Goal: Task Accomplishment & Management: Complete application form

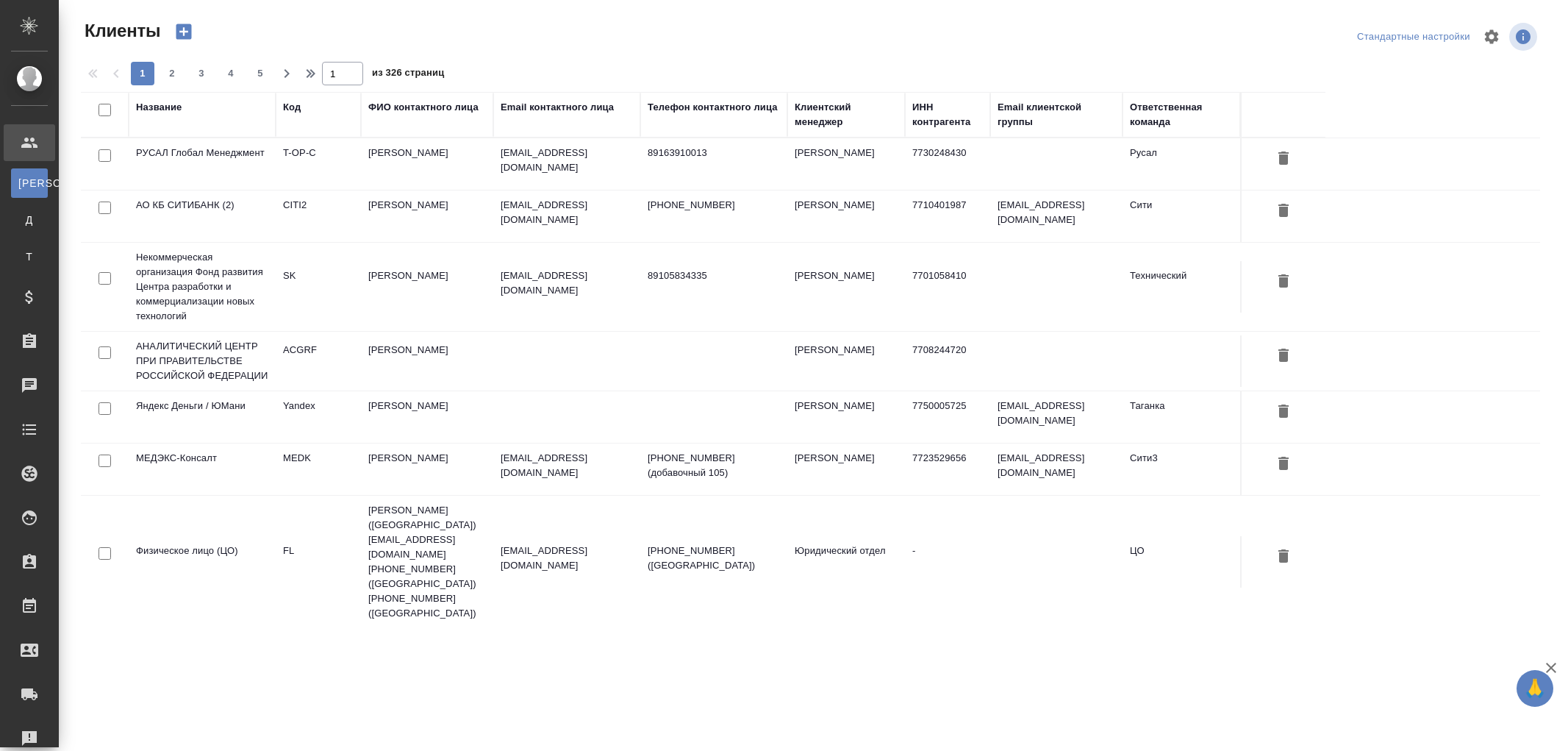
select select "RU"
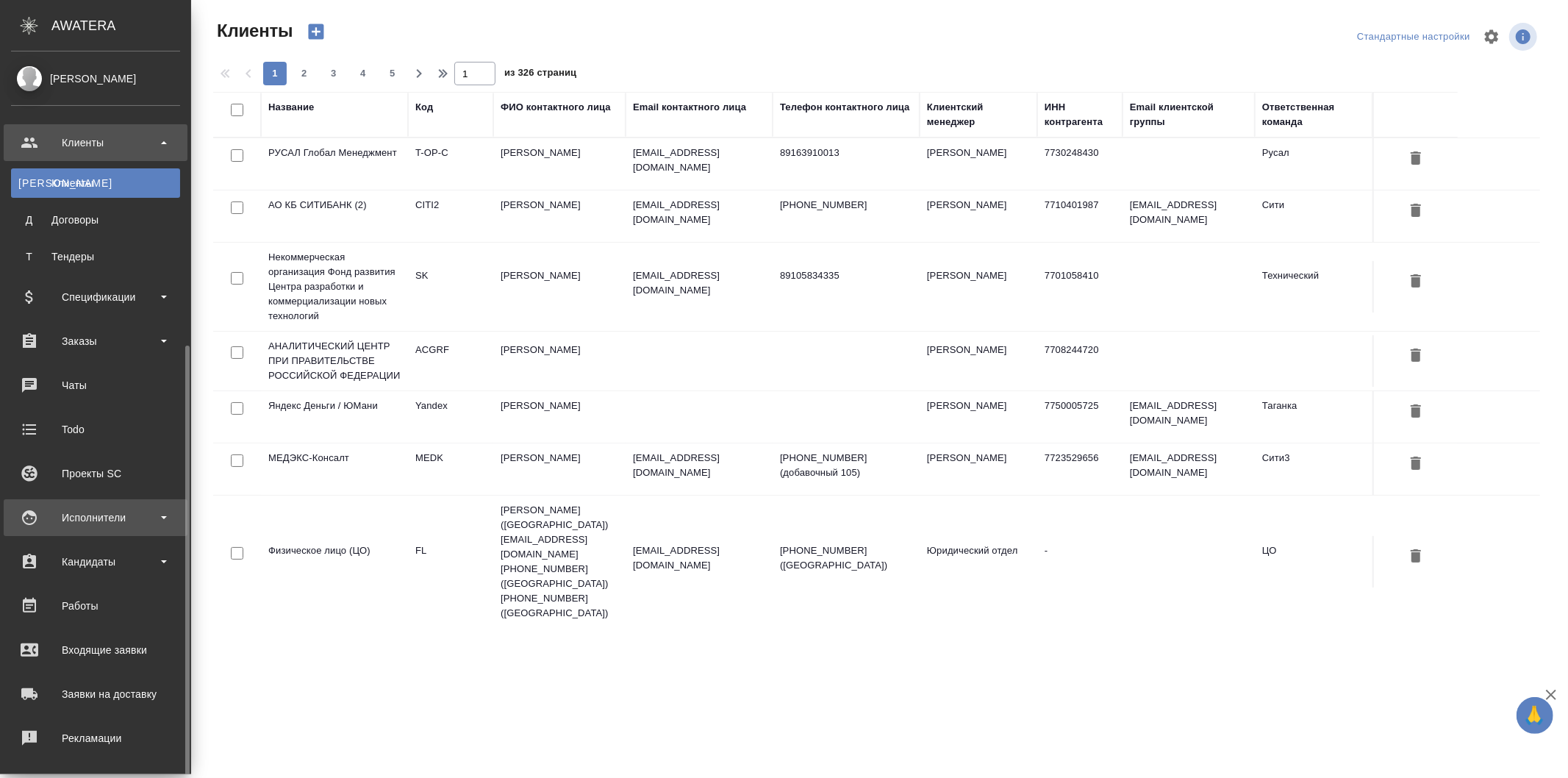
scroll to position [180, 0]
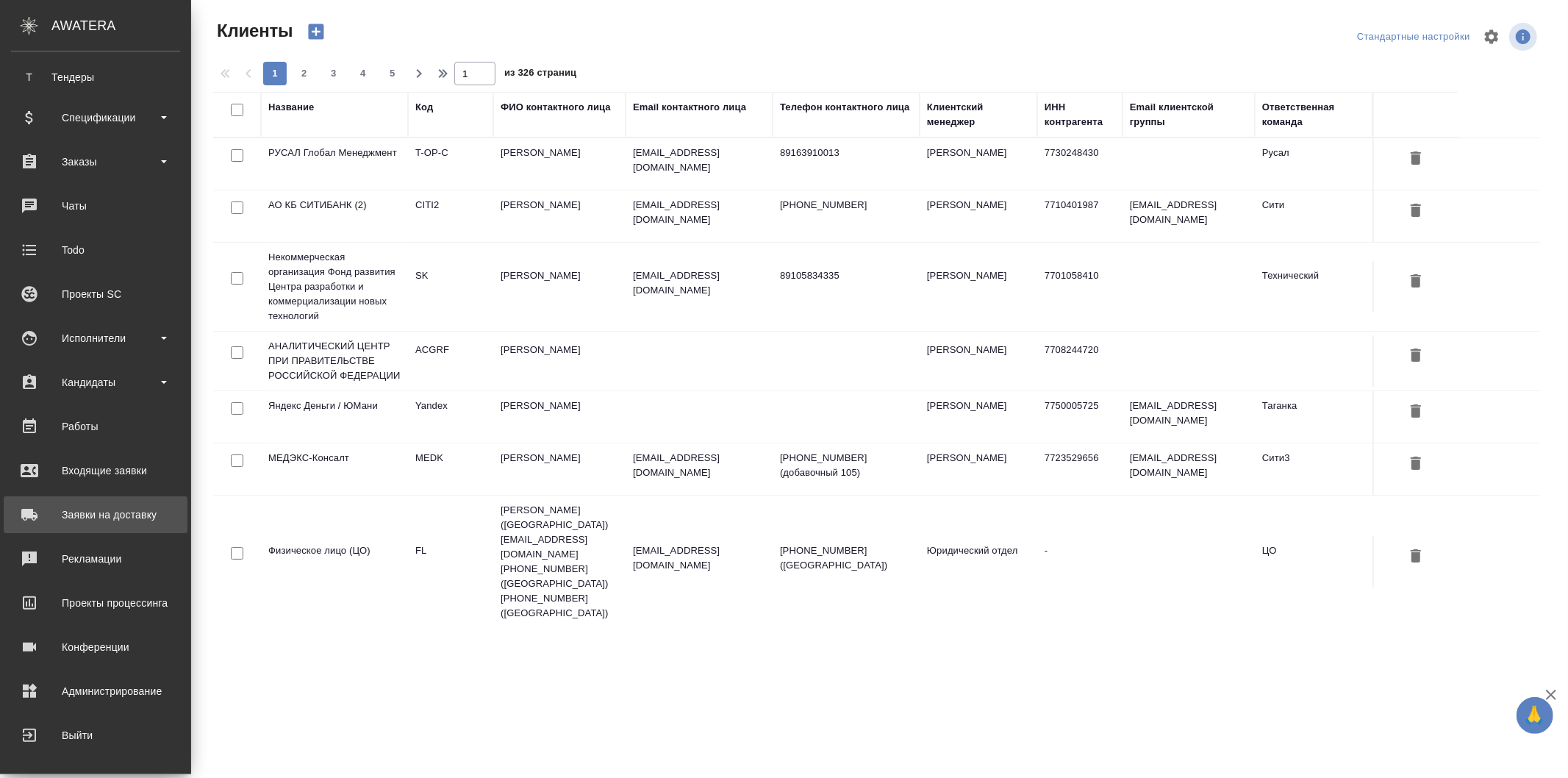
click at [88, 511] on div "Заявки на доставку" at bounding box center [96, 515] width 169 height 22
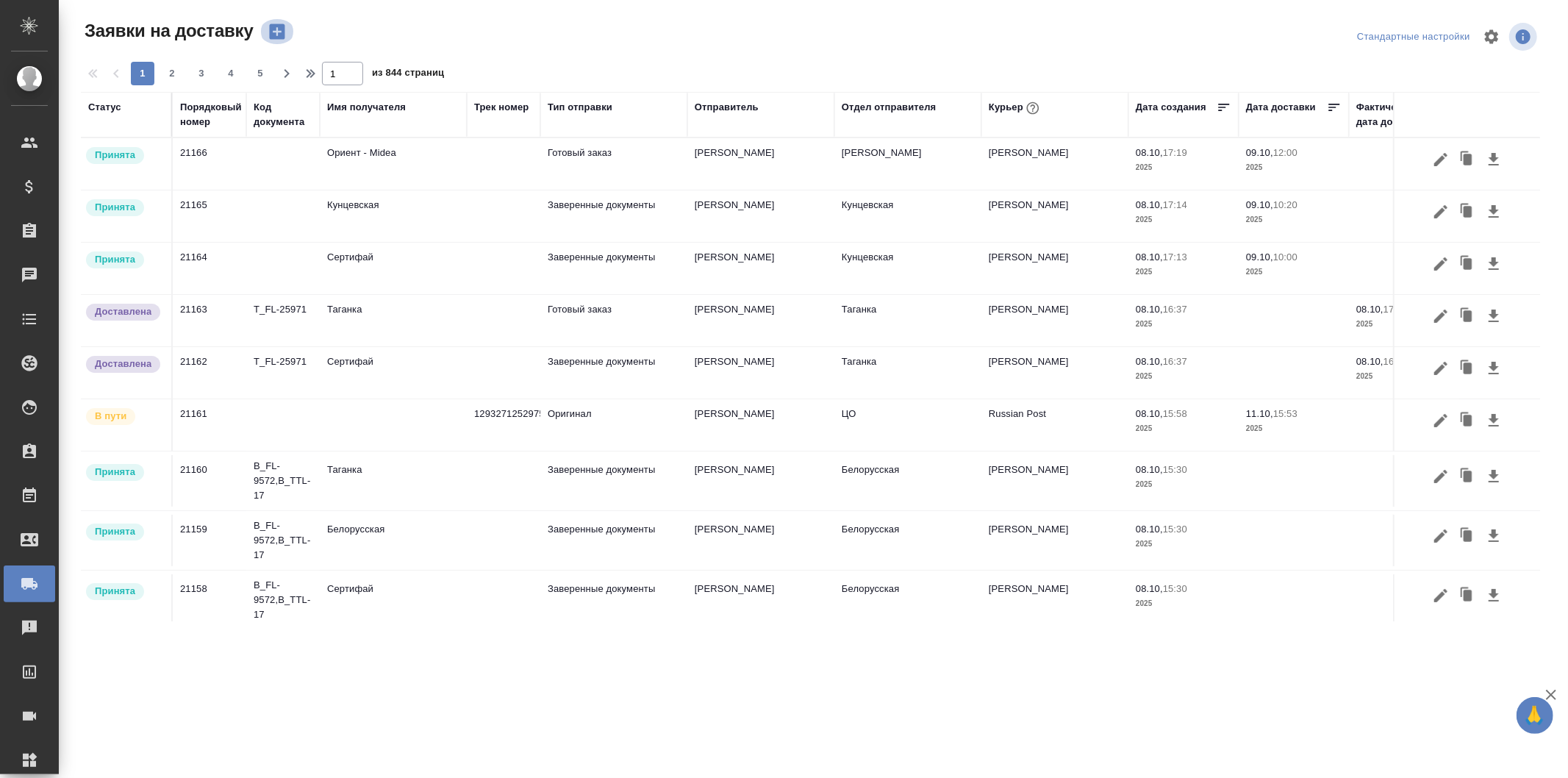
click at [277, 31] on icon "button" at bounding box center [277, 31] width 20 height 20
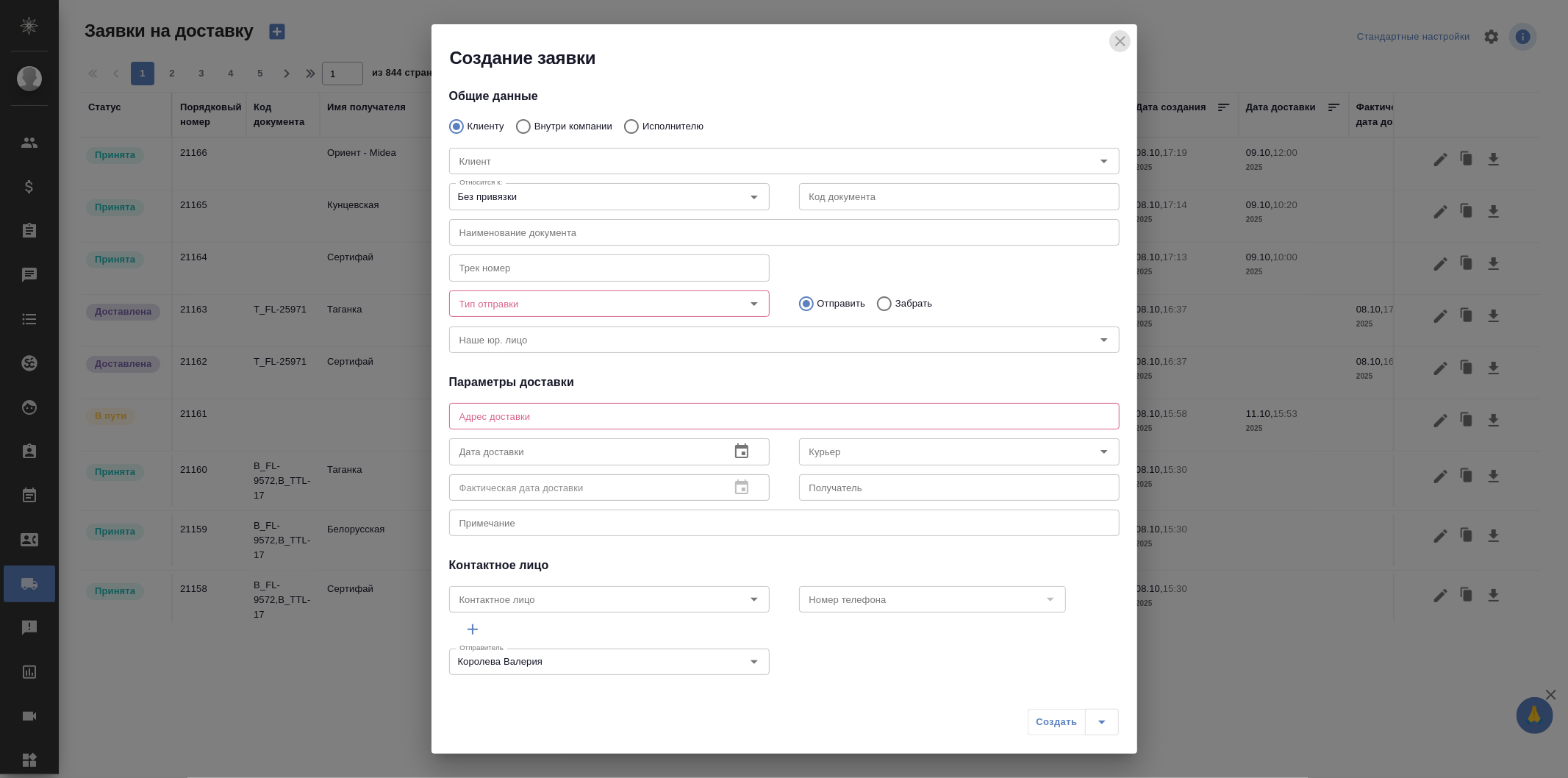
click at [1121, 35] on icon "close" at bounding box center [1120, 41] width 17 height 17
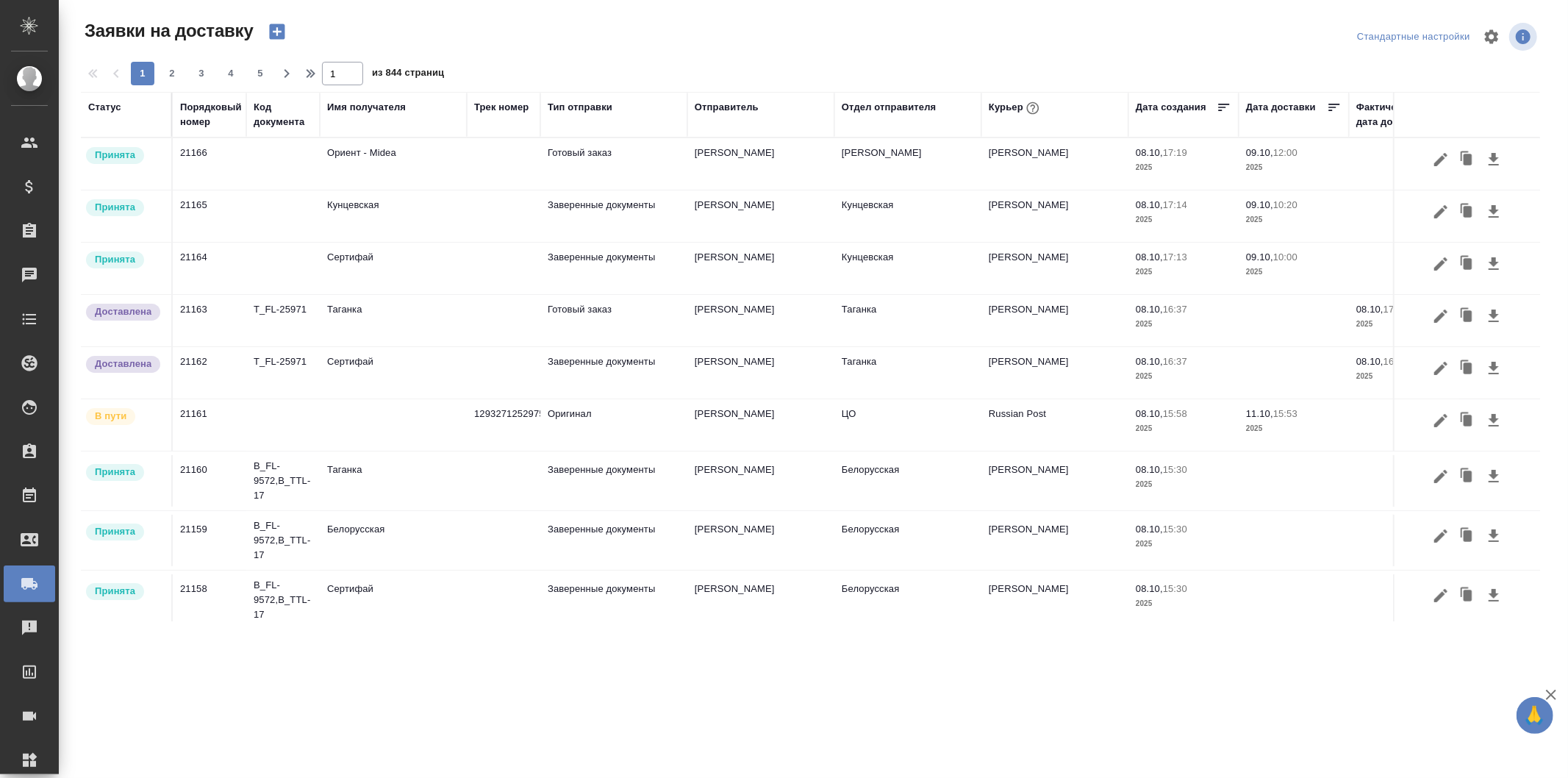
click at [276, 25] on icon "button" at bounding box center [276, 31] width 16 height 16
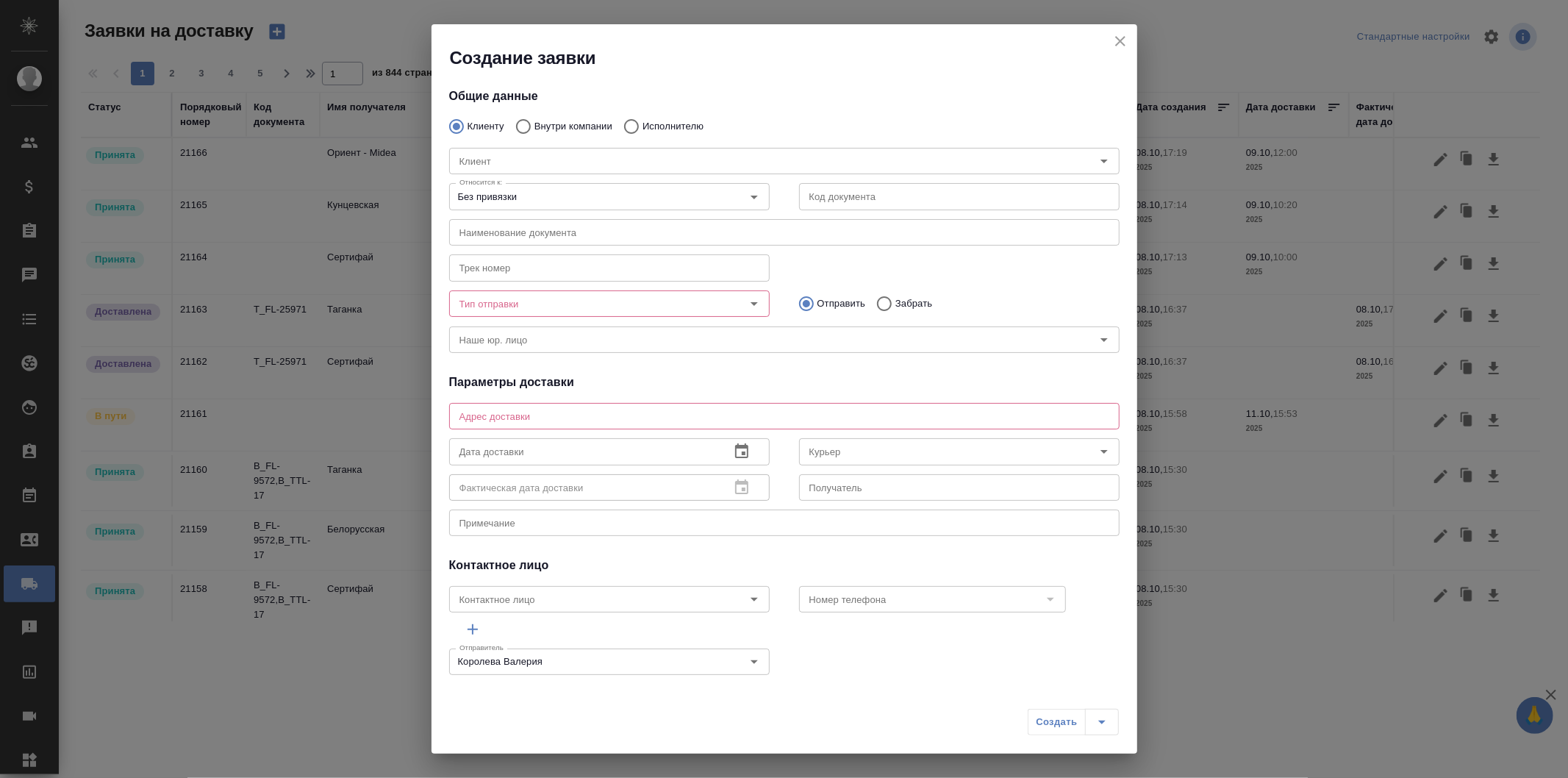
click at [559, 122] on p "Внутри компании" at bounding box center [573, 126] width 78 height 15
click at [535, 122] on input "Внутри компании" at bounding box center [521, 127] width 27 height 31
radio input "true"
click at [660, 126] on p "Исполнителю" at bounding box center [673, 126] width 61 height 15
click at [642, 126] on input "Исполнителю" at bounding box center [628, 127] width 27 height 31
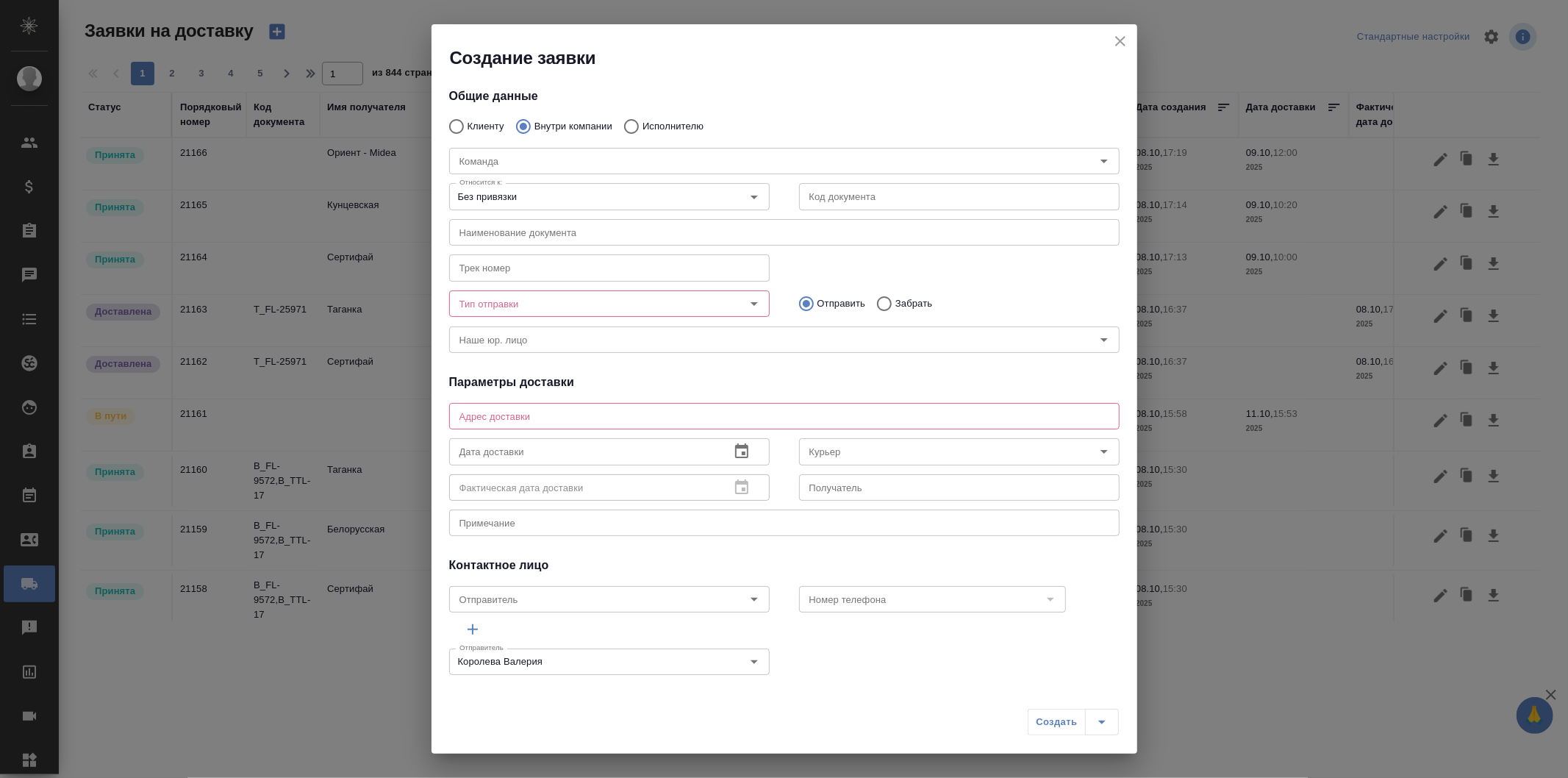
radio input "true"
click at [480, 633] on icon "button" at bounding box center [472, 629] width 17 height 17
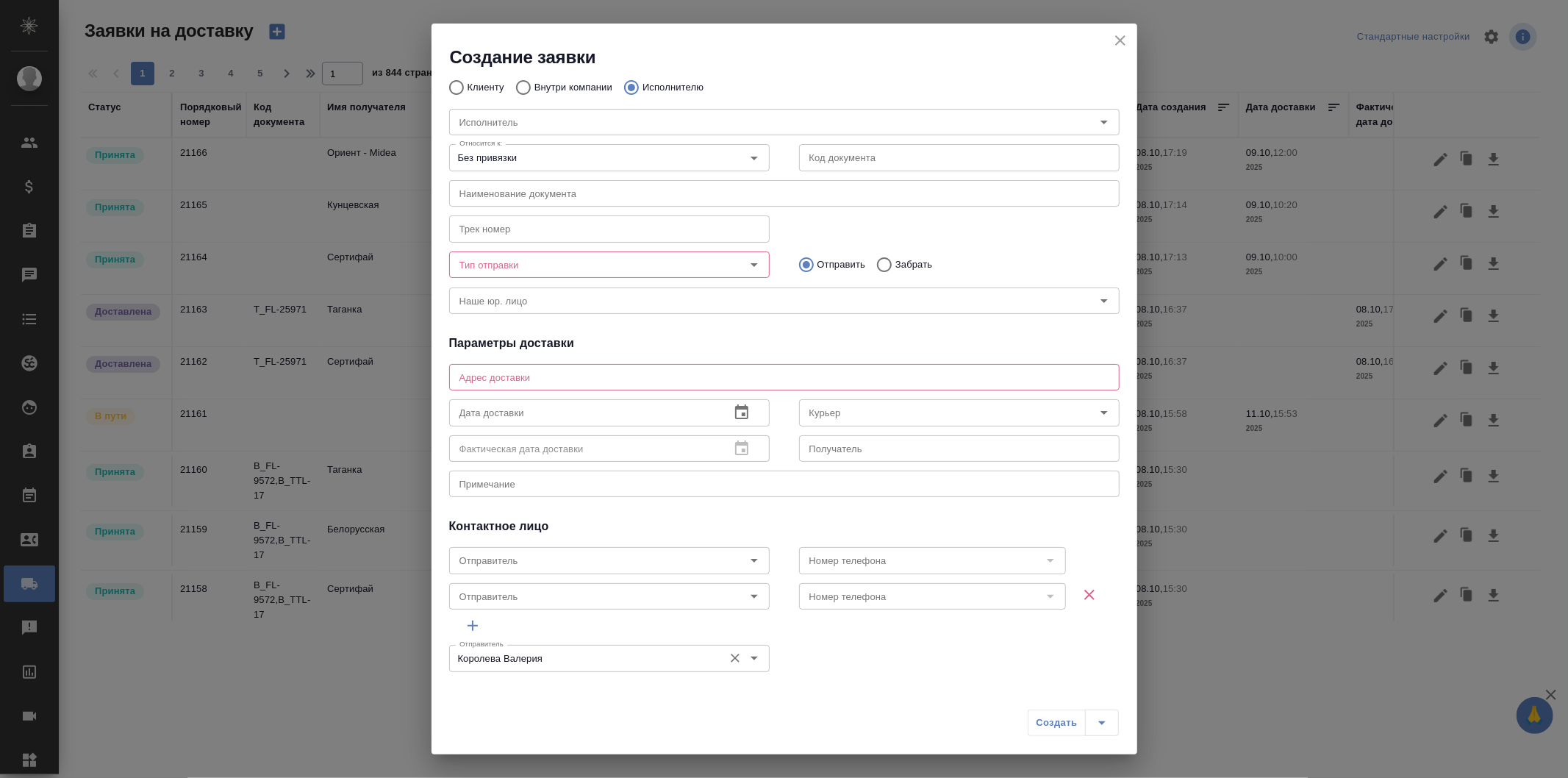
scroll to position [41, 0]
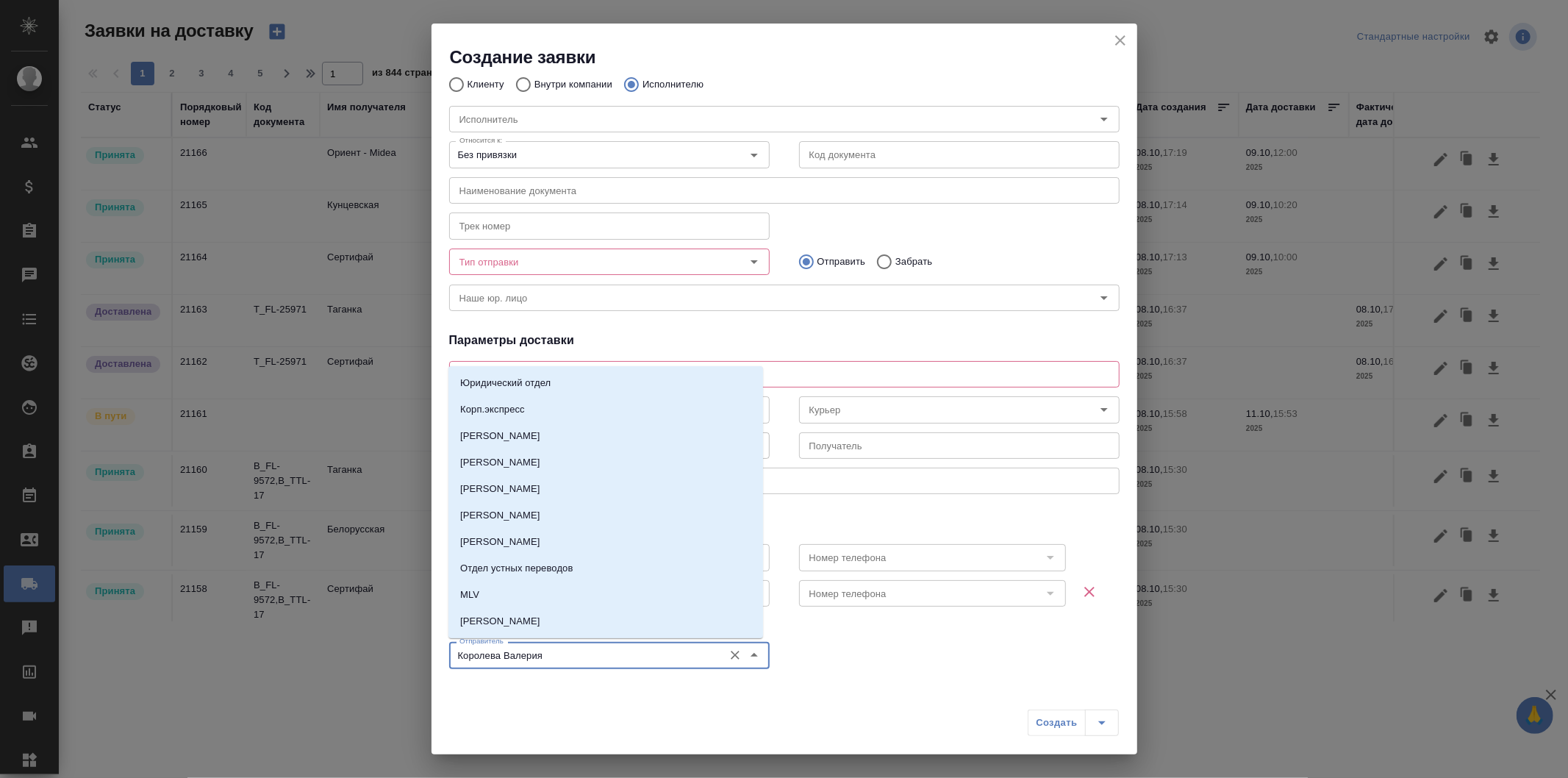
click at [686, 656] on input "Королева Валерия" at bounding box center [584, 655] width 262 height 17
click at [617, 569] on li "Отдел устных переводов" at bounding box center [605, 568] width 315 height 27
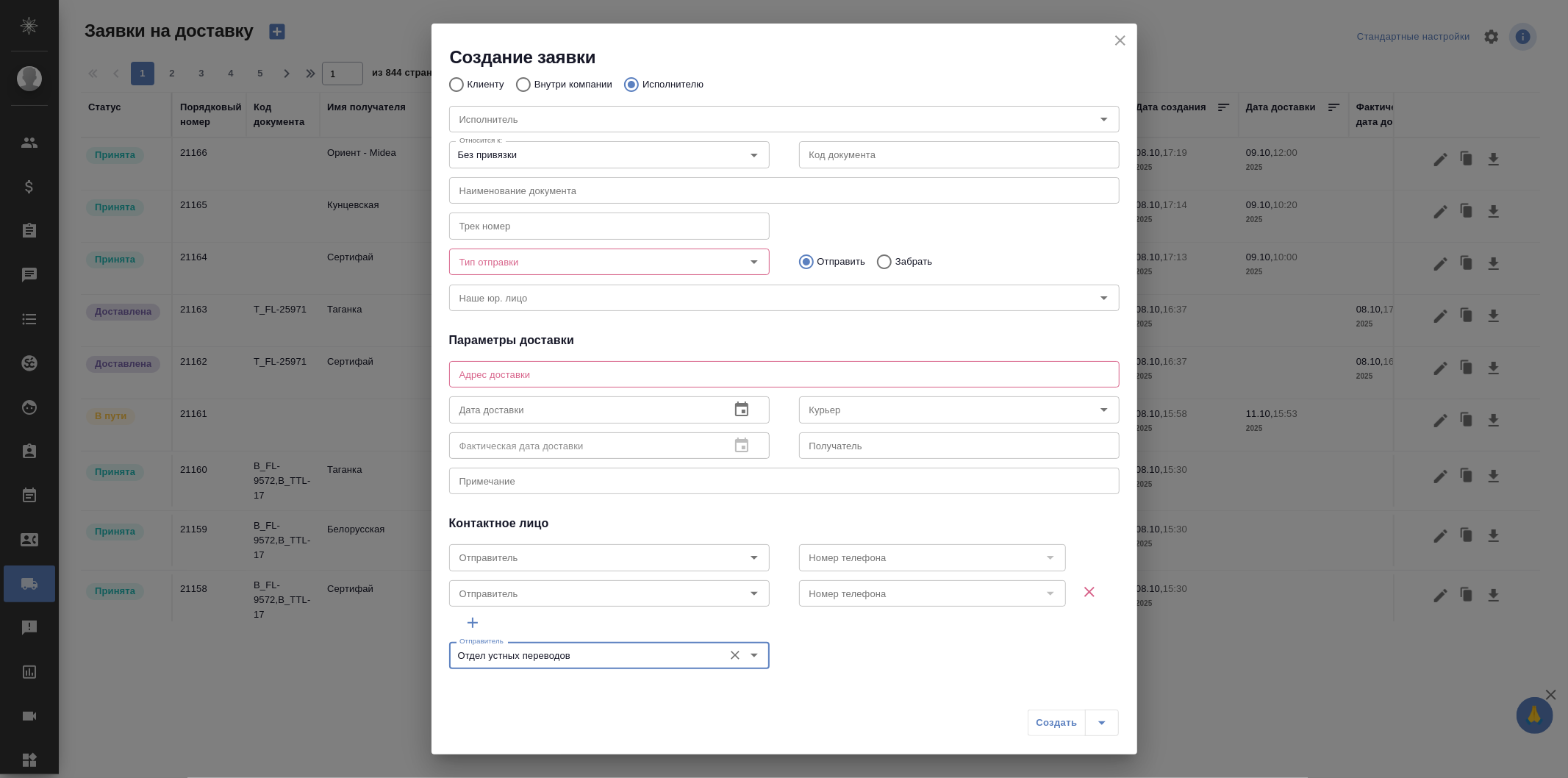
click at [578, 652] on input "Отдел устных переводов" at bounding box center [584, 655] width 262 height 17
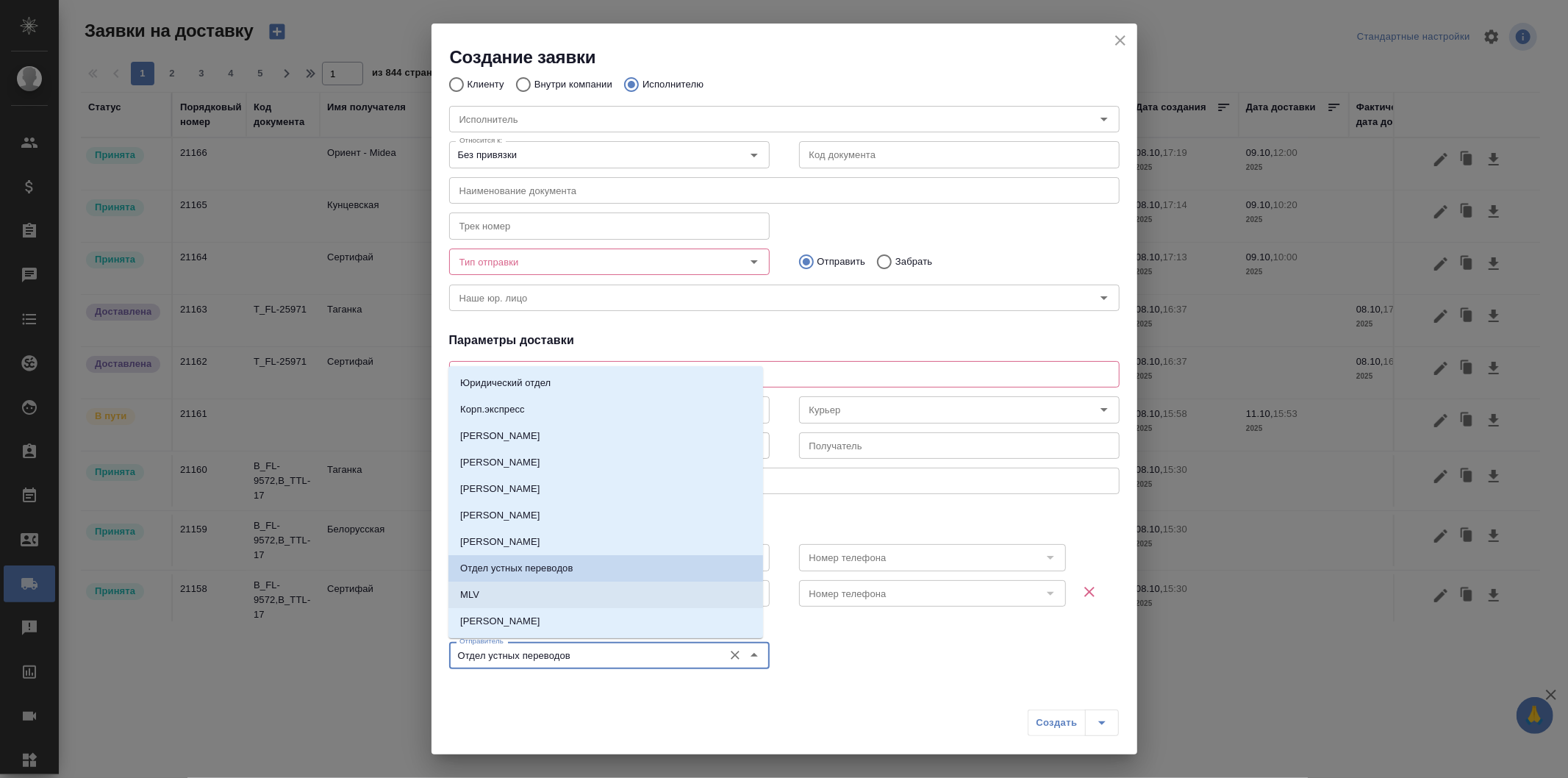
click at [560, 596] on li "MLV" at bounding box center [605, 595] width 315 height 27
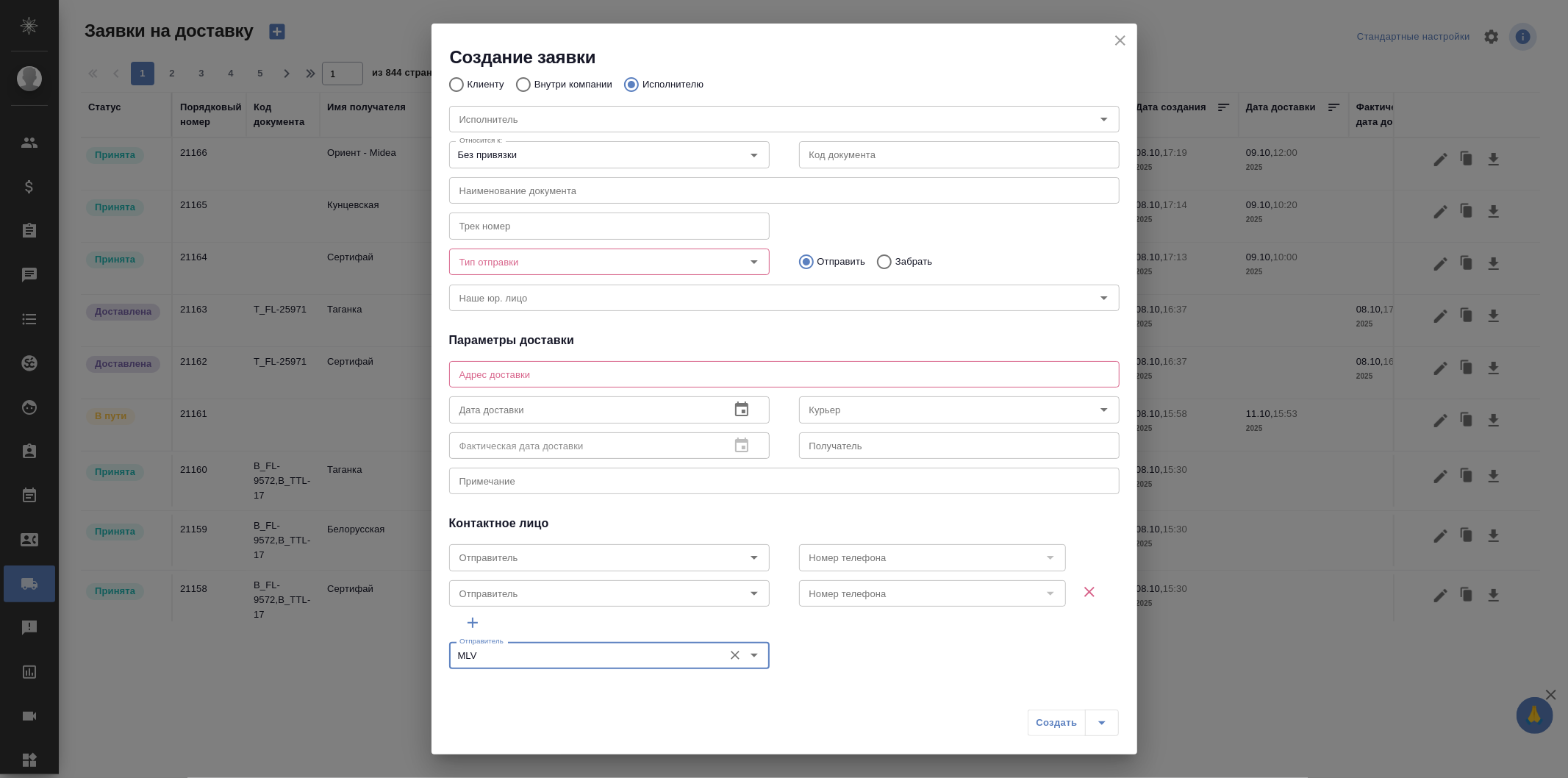
click at [560, 651] on input "MLV" at bounding box center [584, 655] width 262 height 17
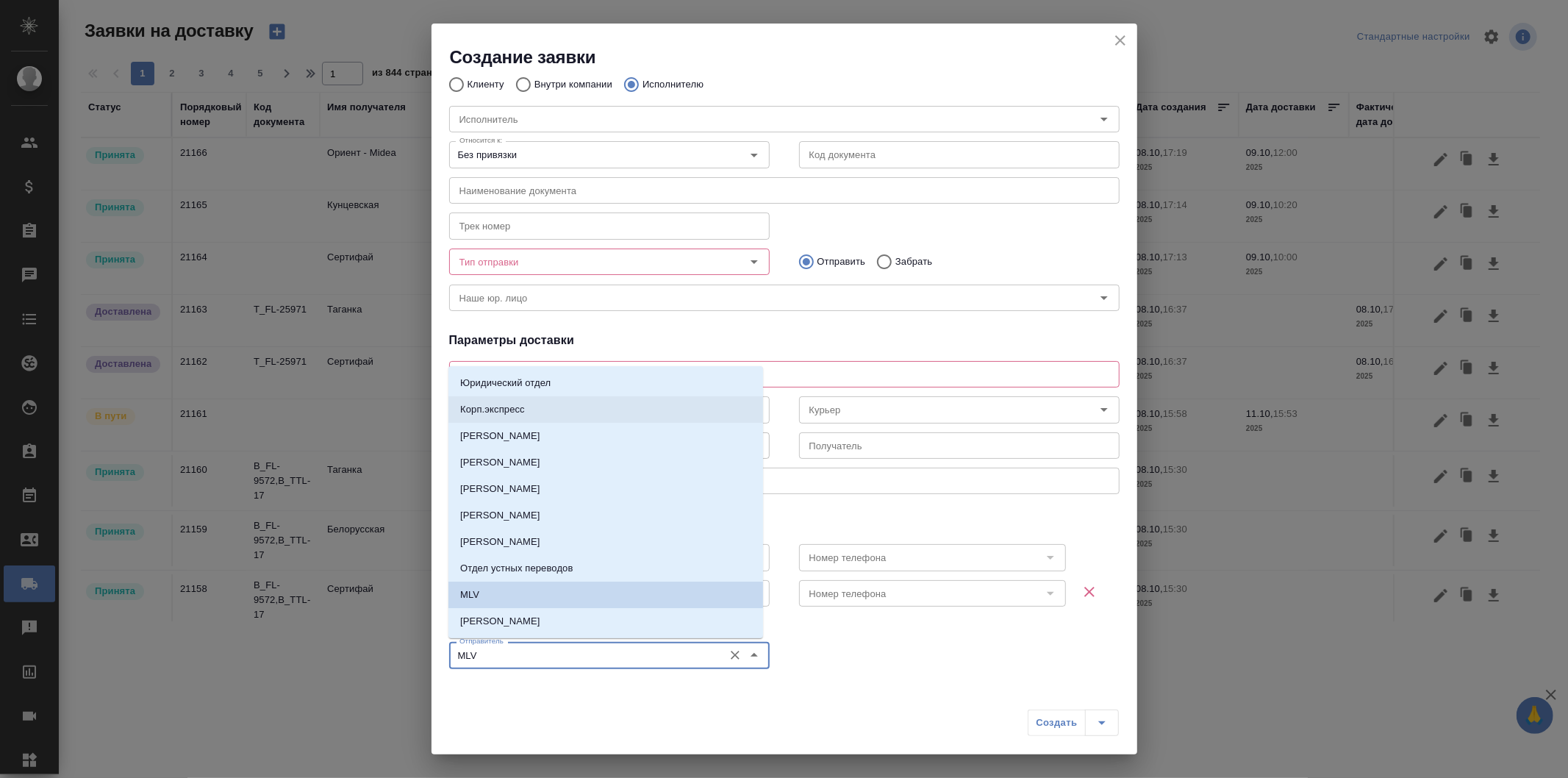
click at [507, 411] on p "Корп.экспресс" at bounding box center [492, 410] width 64 height 15
type input "Корп.экспресс"
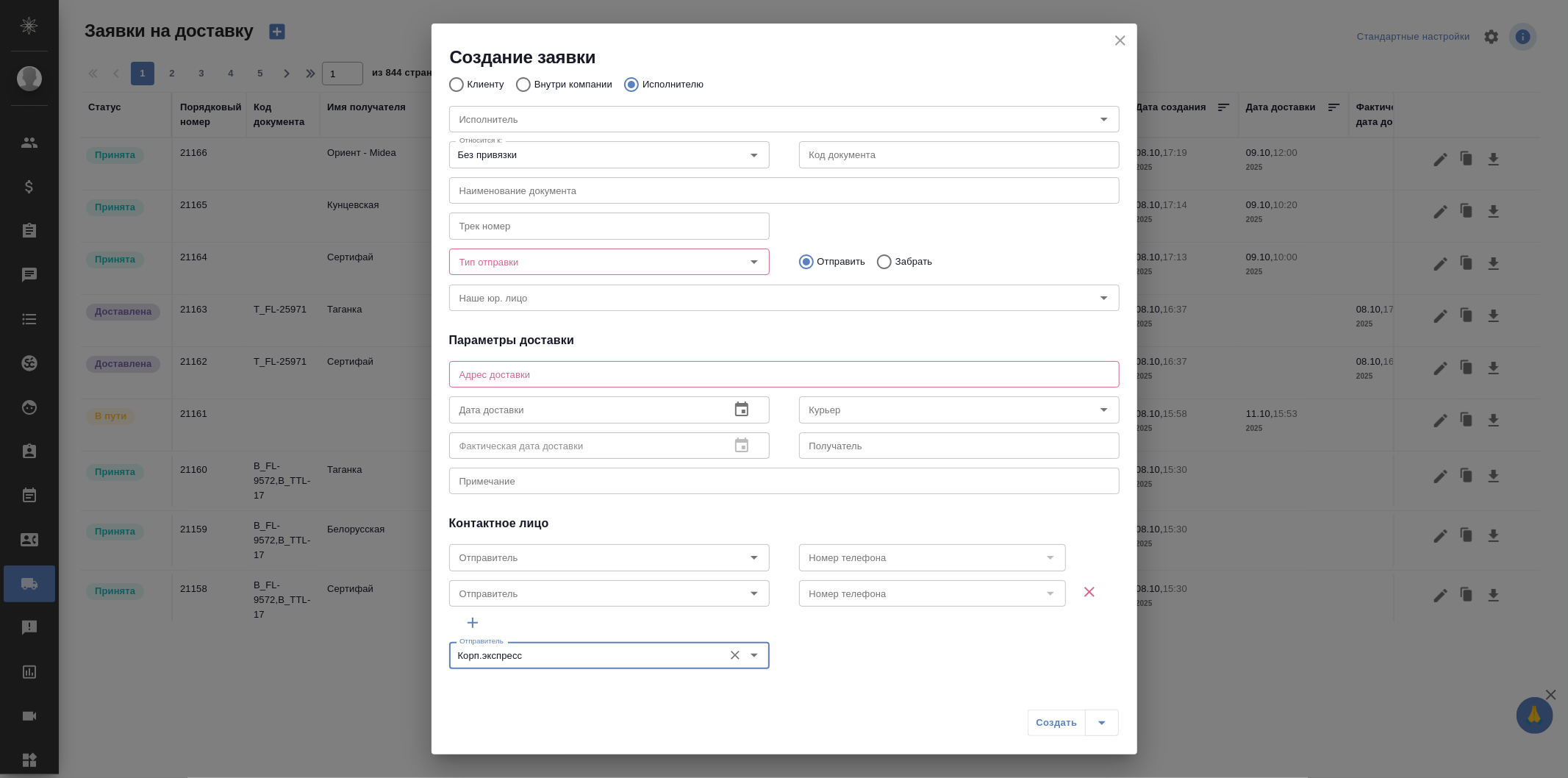
click at [1117, 39] on icon "close" at bounding box center [1120, 40] width 10 height 10
radio input "true"
type input "Королева Валерия"
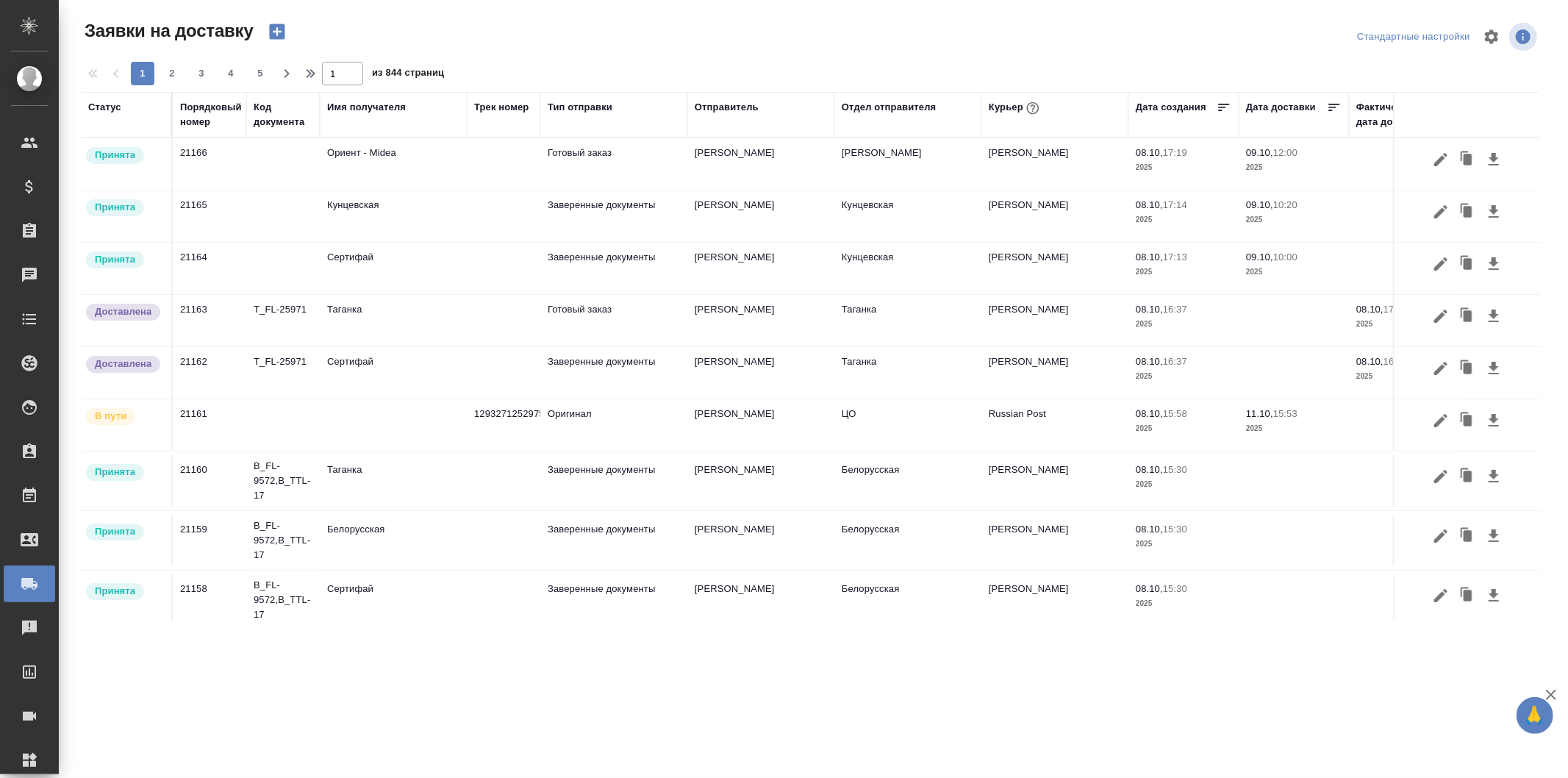
scroll to position [9, 0]
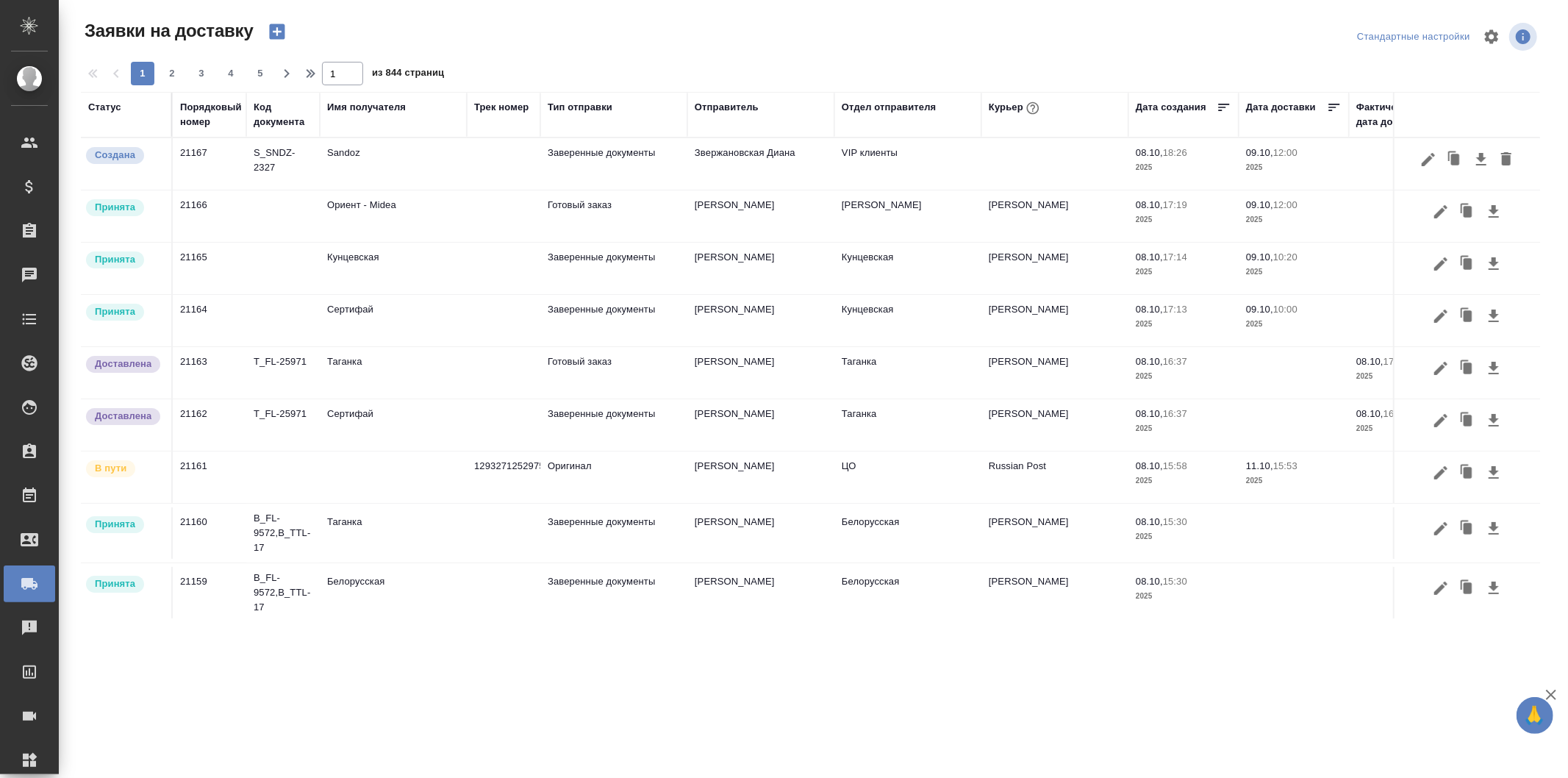
click at [287, 34] on button "button" at bounding box center [277, 31] width 35 height 25
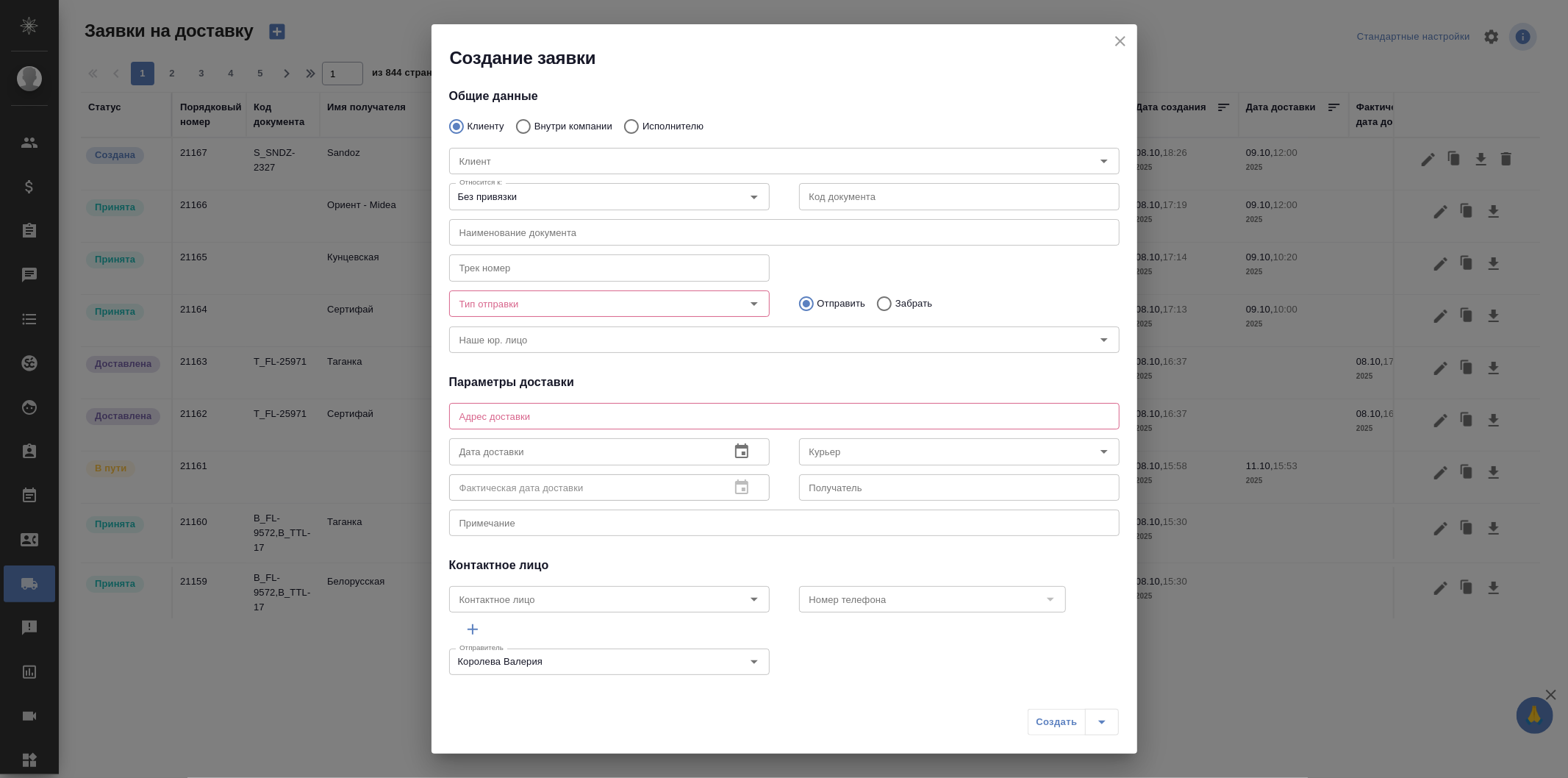
click at [1120, 42] on icon "close" at bounding box center [1120, 41] width 17 height 17
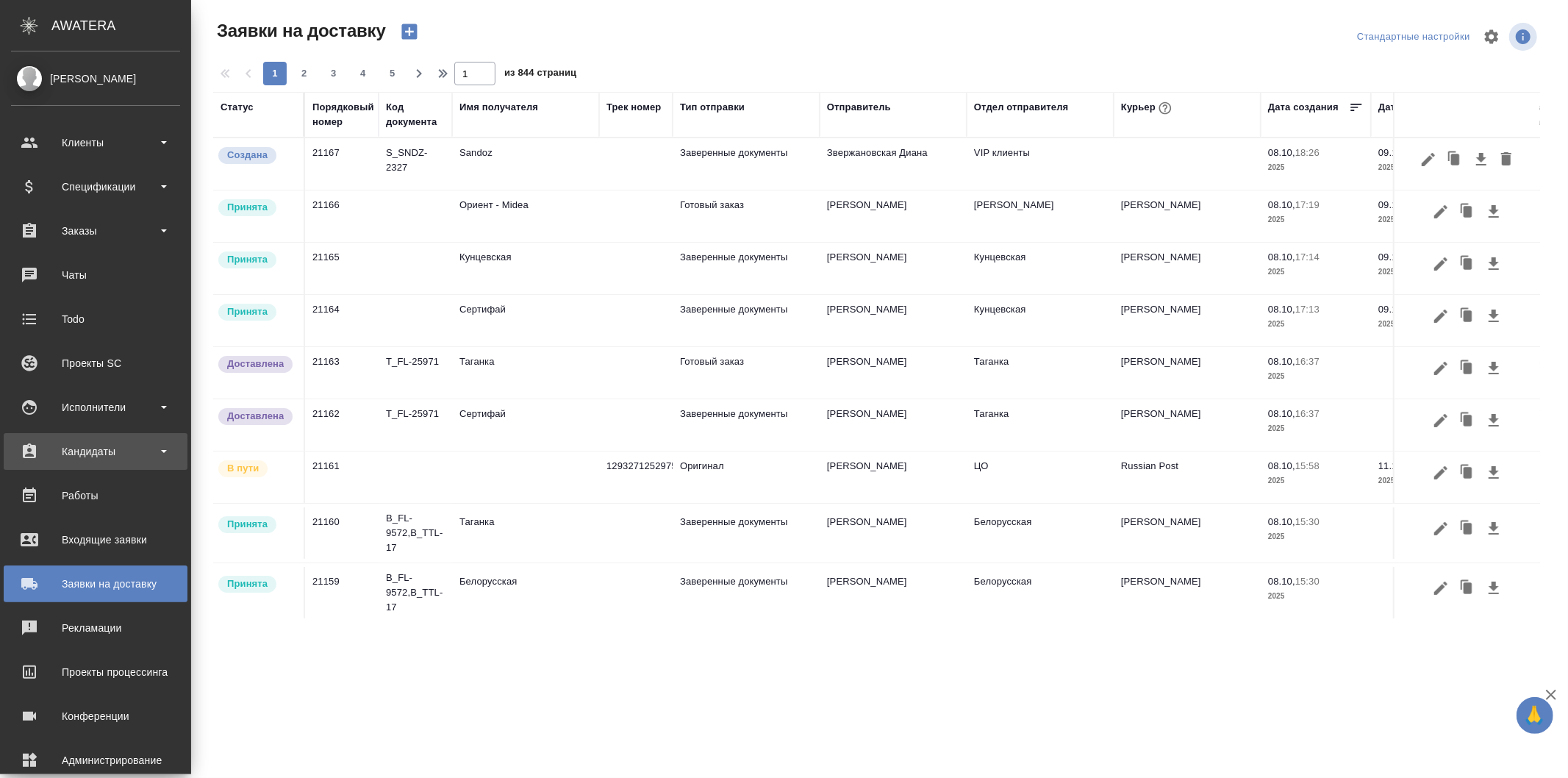
scroll to position [69, 0]
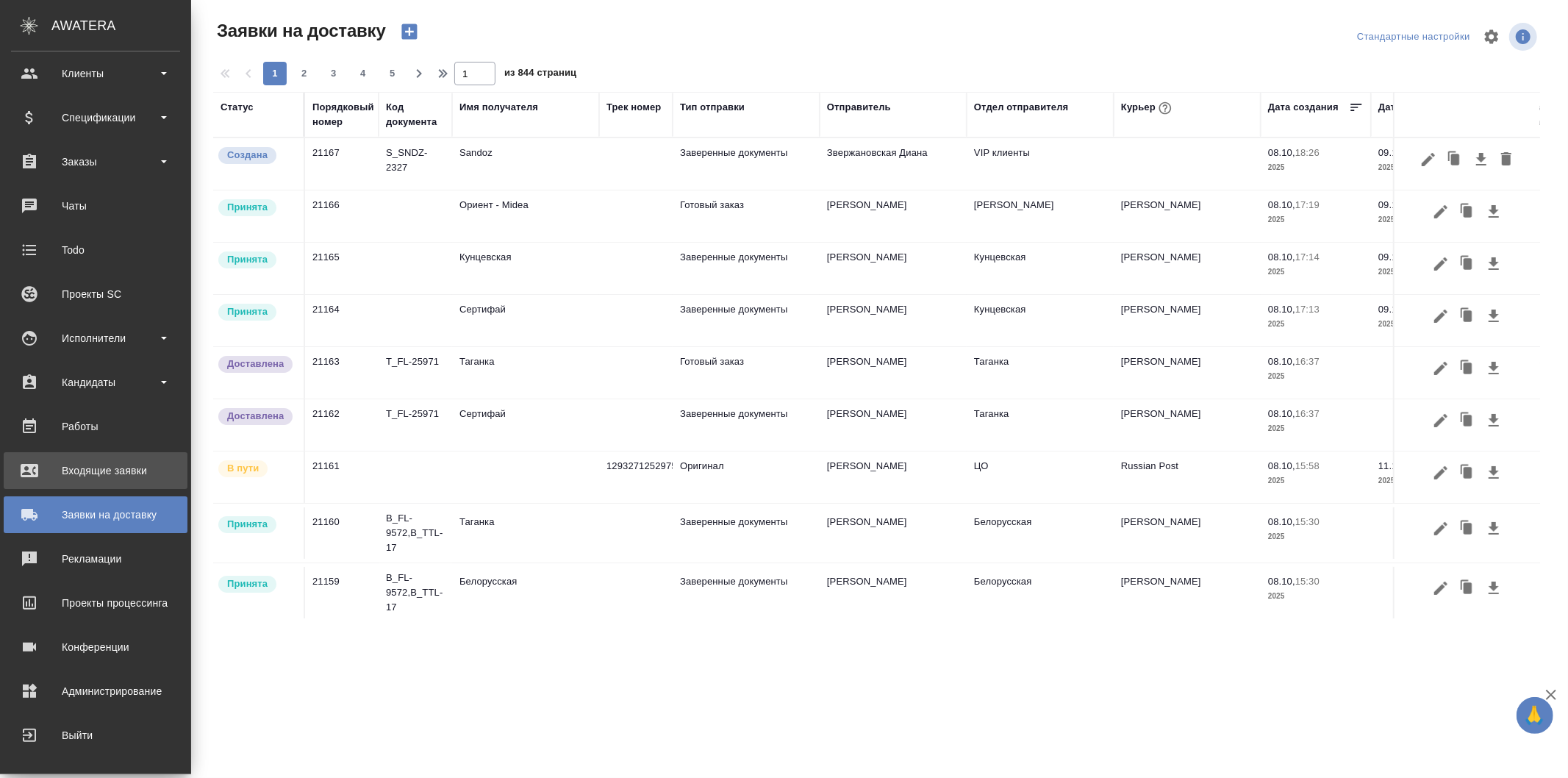
click at [112, 462] on div "Входящие заявки" at bounding box center [96, 470] width 169 height 22
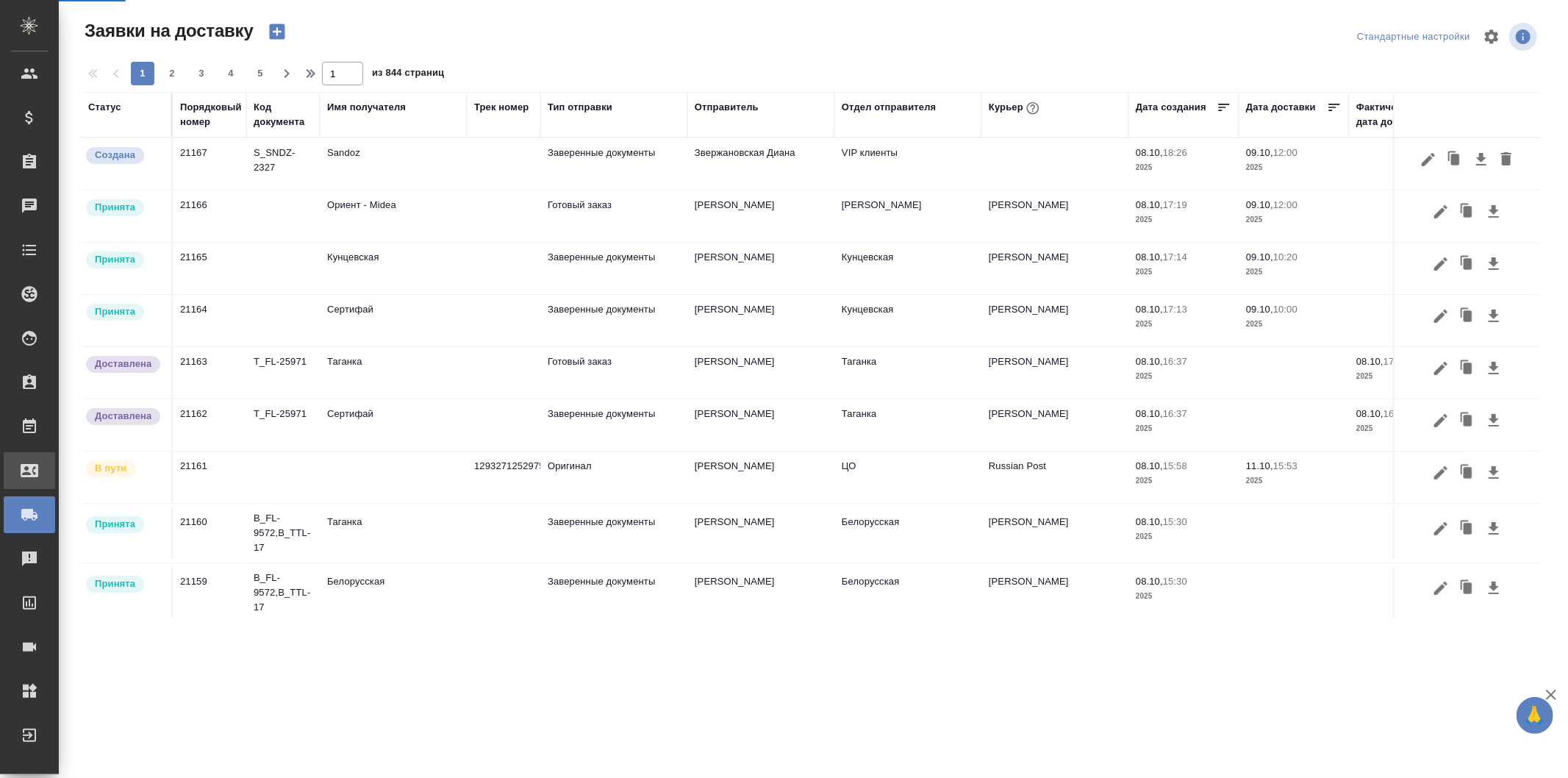
select select "RU"
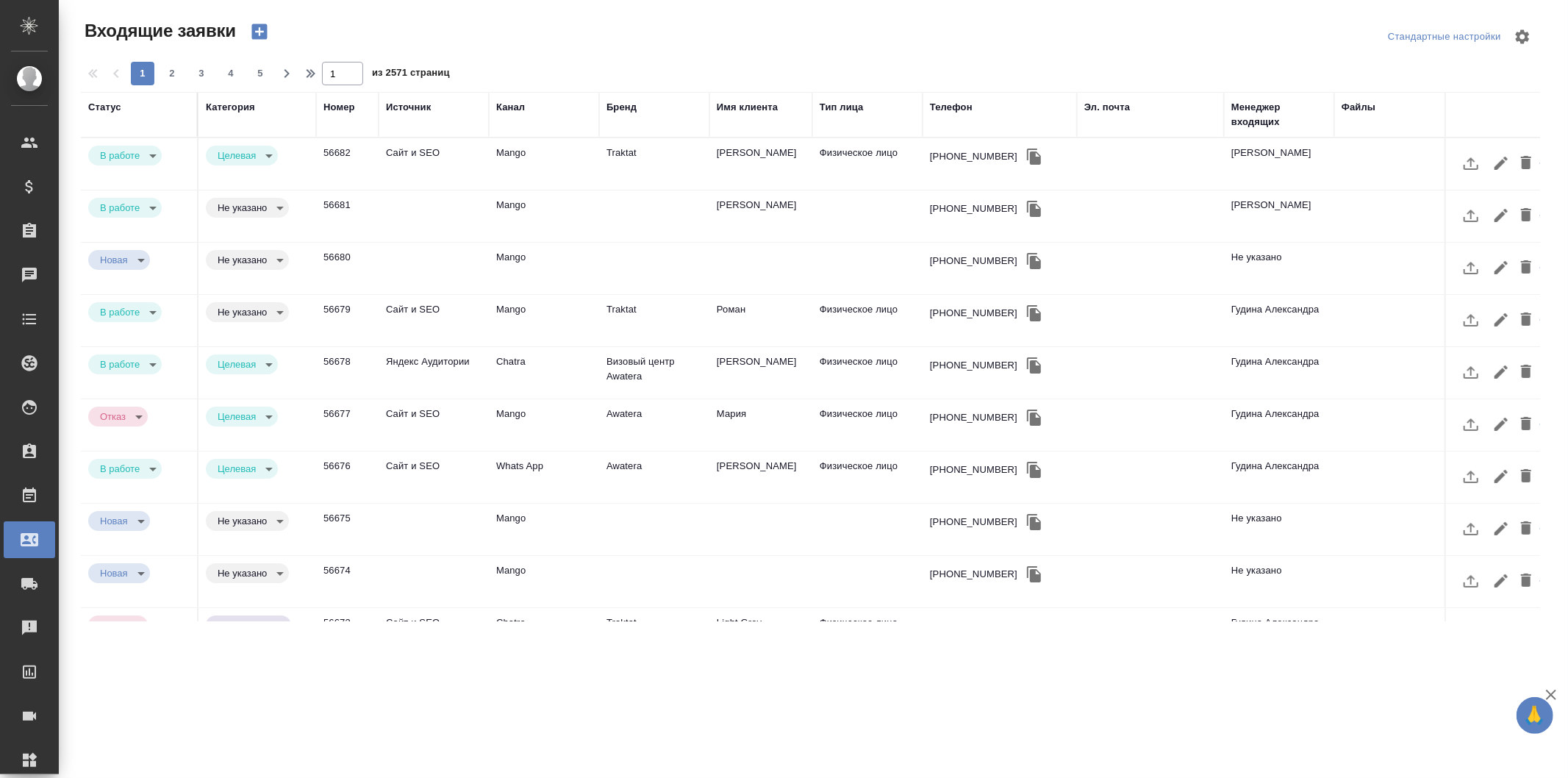
click at [259, 32] on icon "button" at bounding box center [259, 31] width 20 height 20
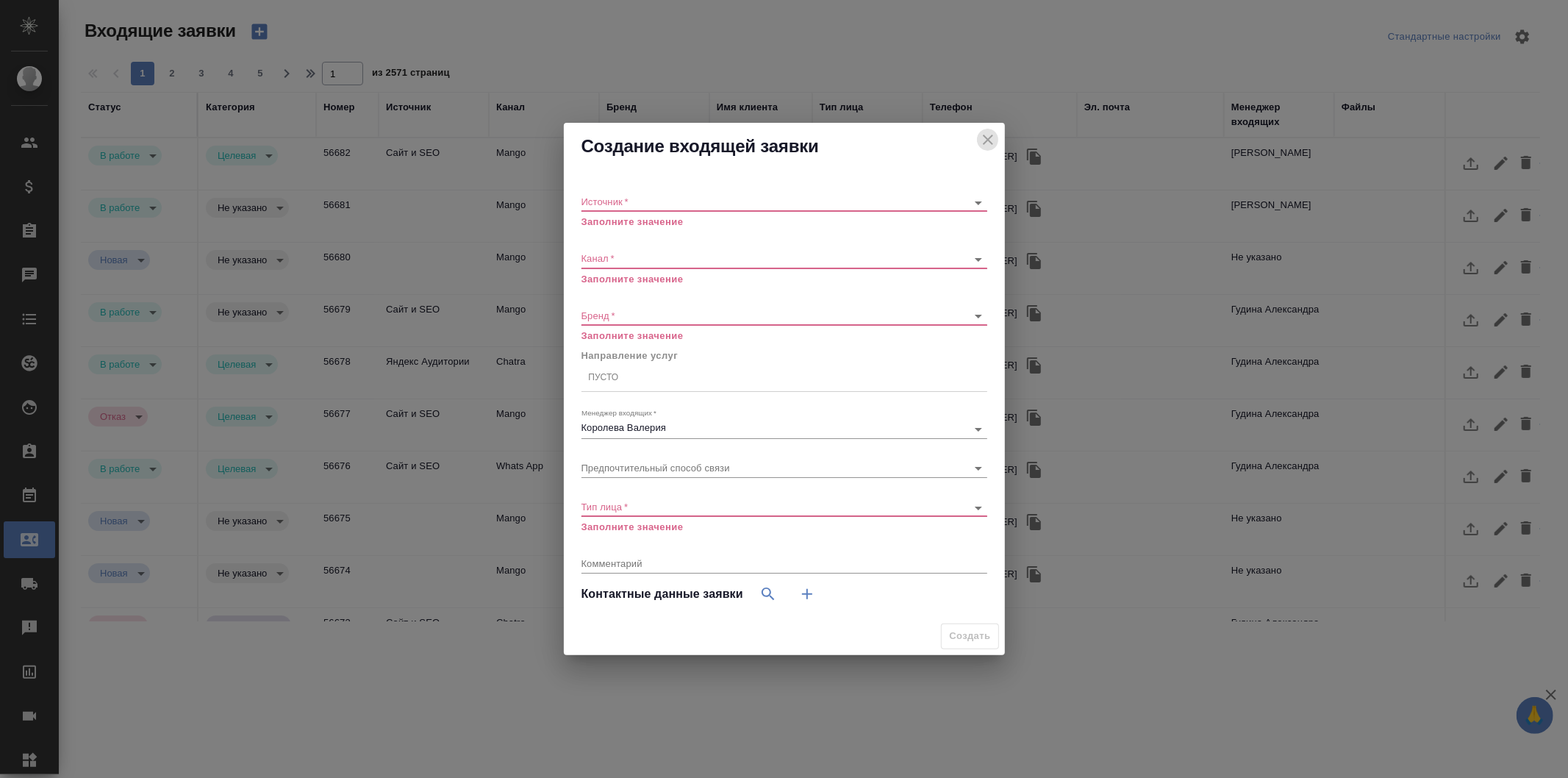
click at [989, 134] on icon "close" at bounding box center [987, 139] width 17 height 17
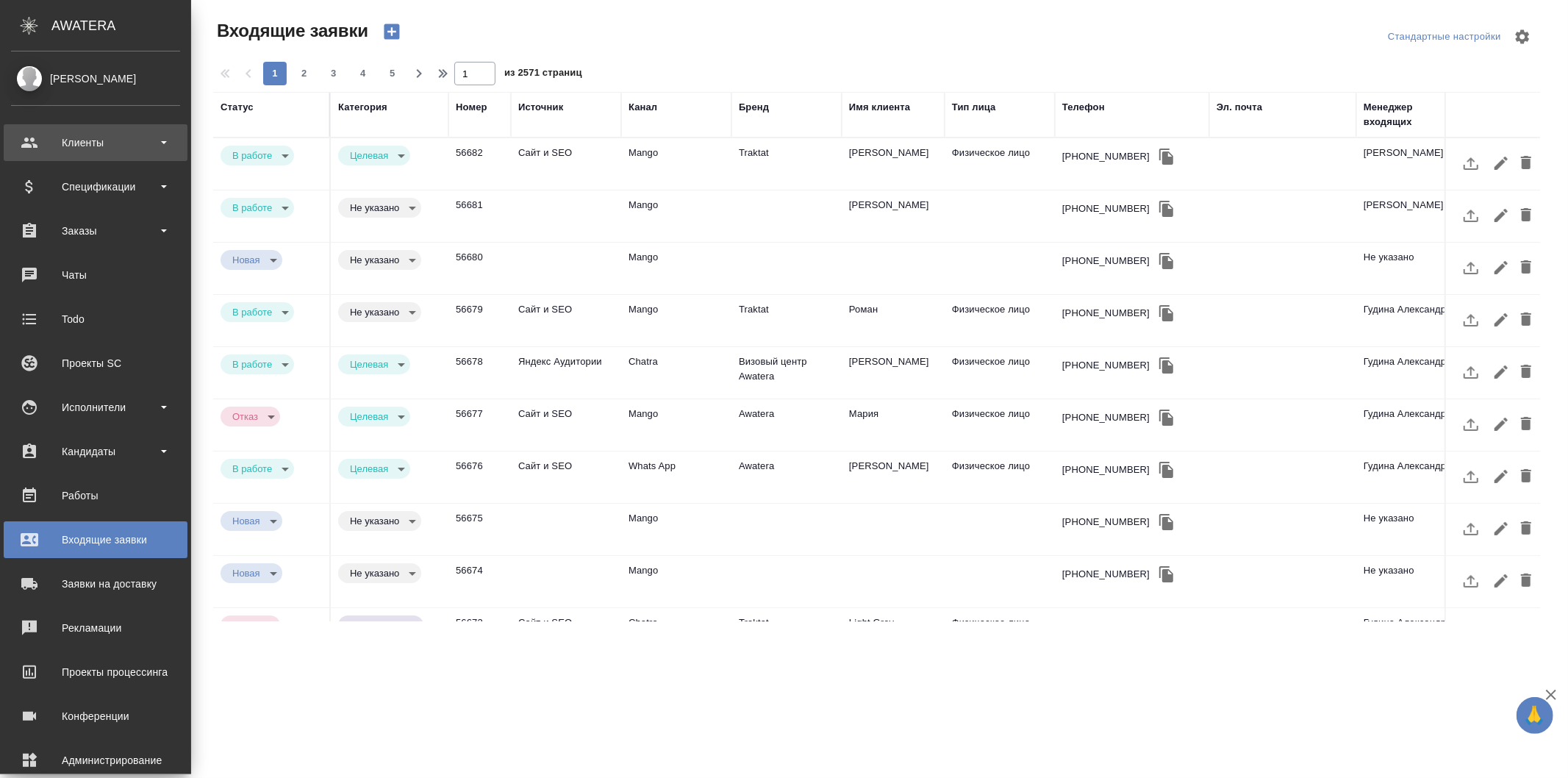
click at [98, 138] on div "Клиенты" at bounding box center [96, 143] width 169 height 22
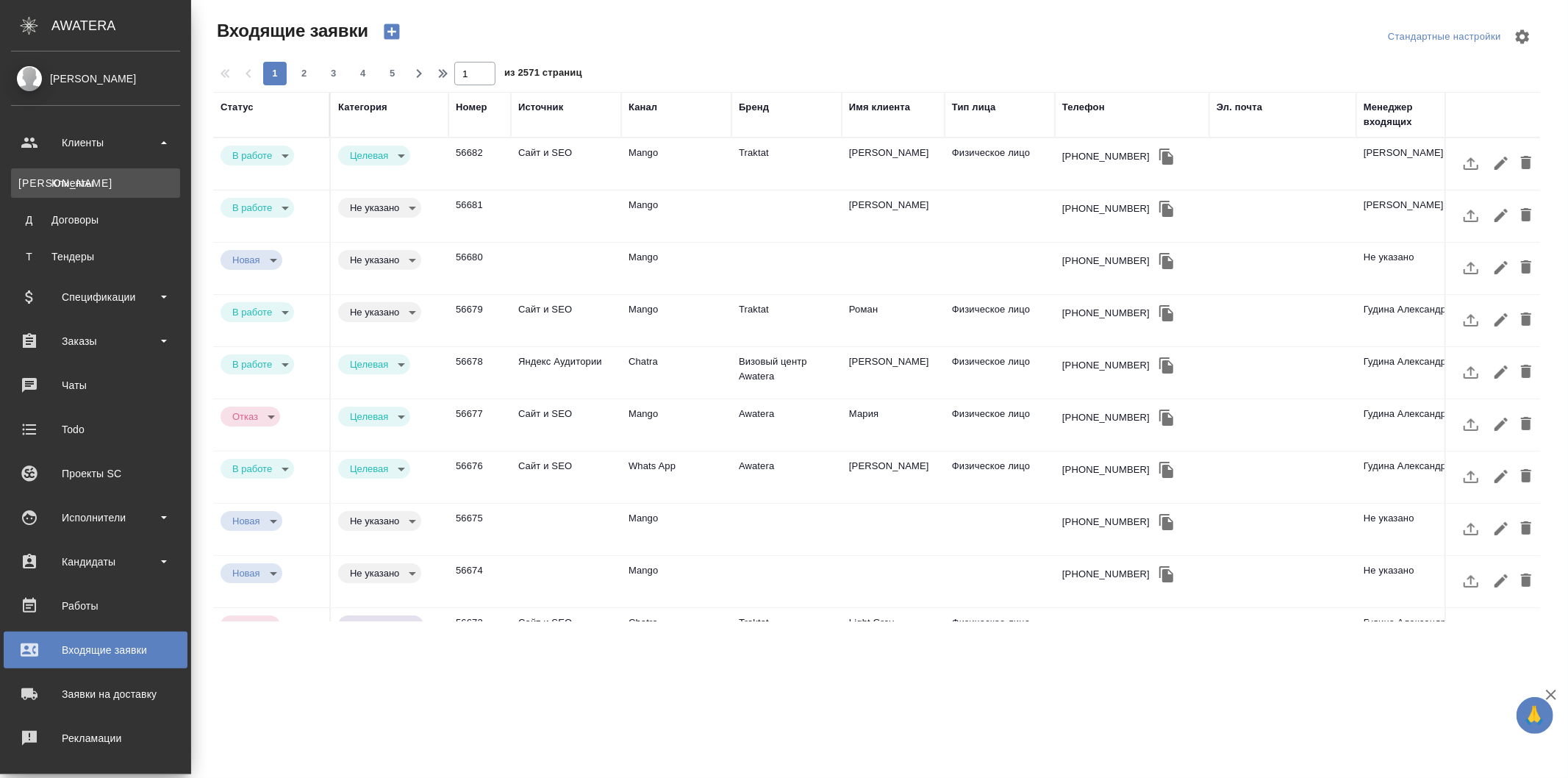
click at [100, 187] on div "Клиенты" at bounding box center [96, 183] width 155 height 15
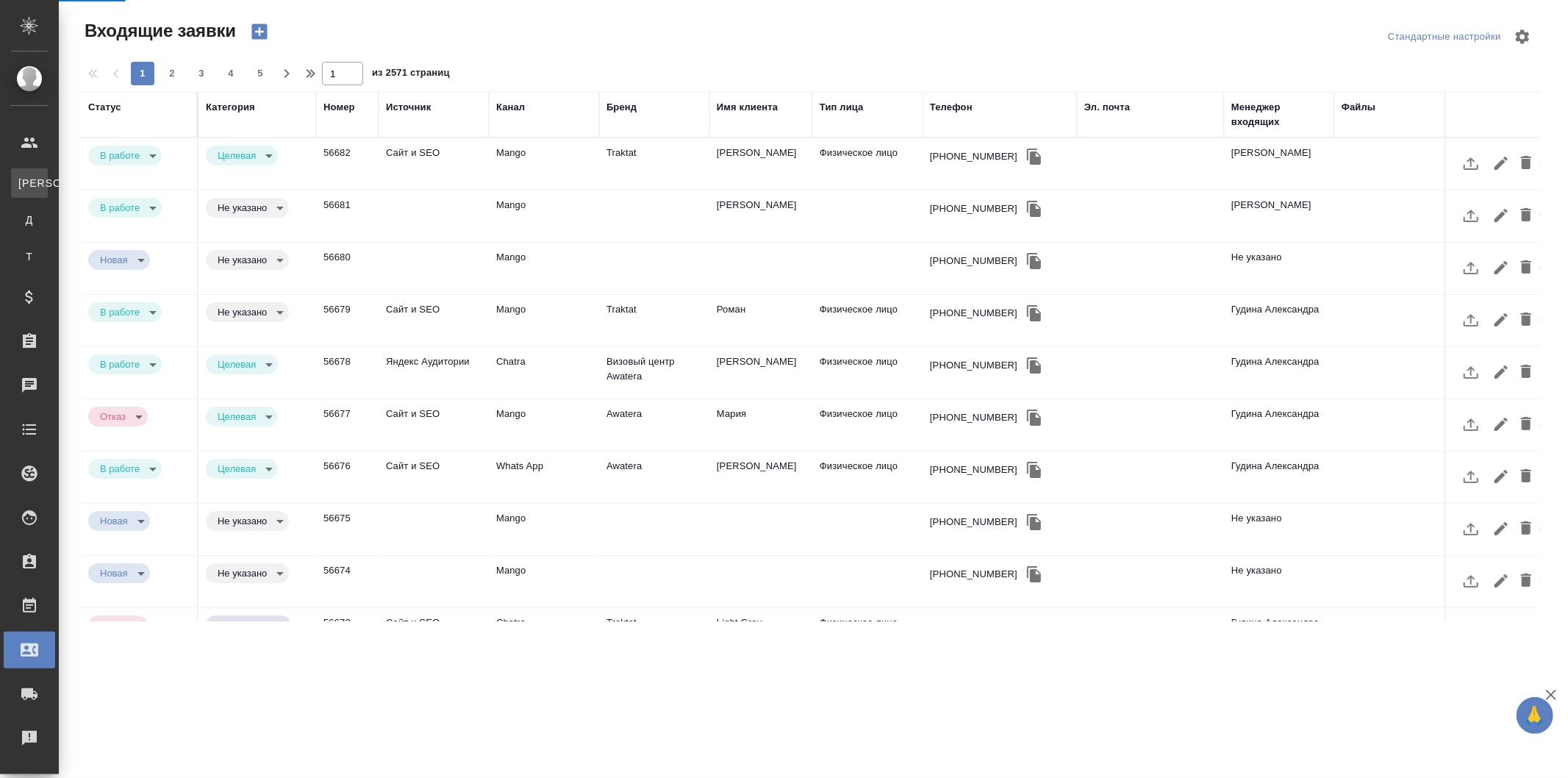
select select "RU"
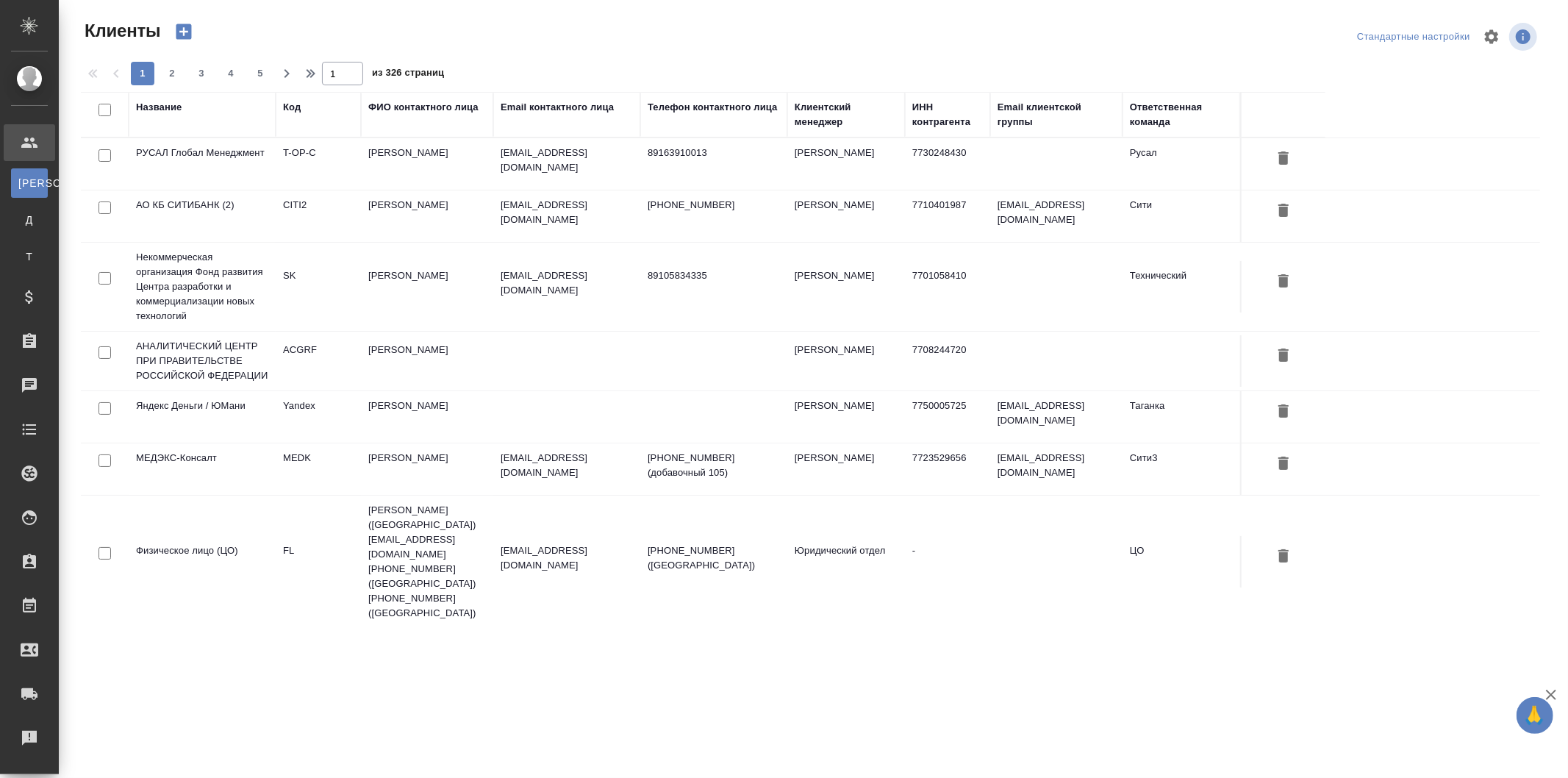
click at [186, 31] on icon "button" at bounding box center [184, 31] width 20 height 20
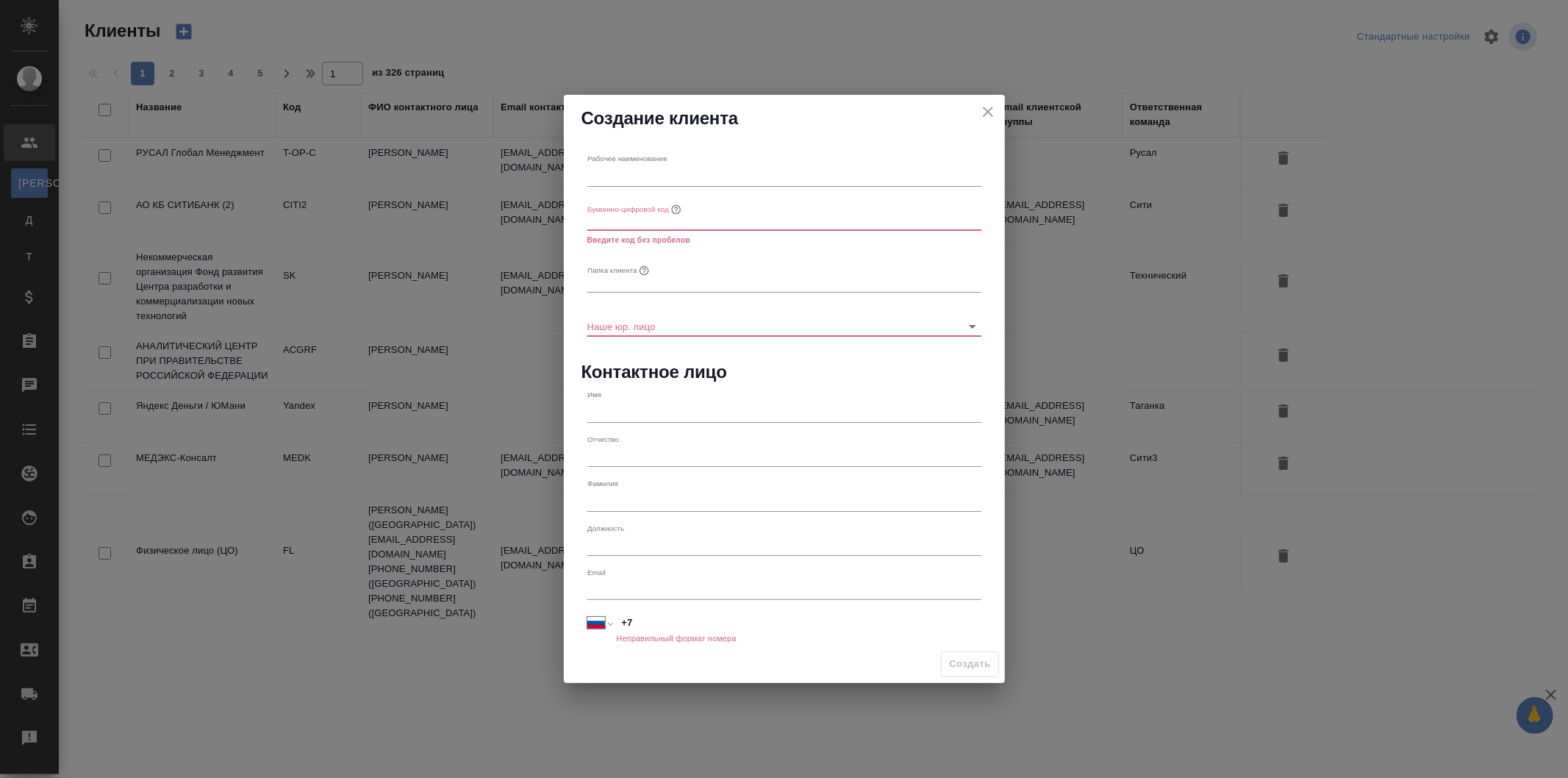
click at [981, 108] on icon "close" at bounding box center [987, 111] width 17 height 17
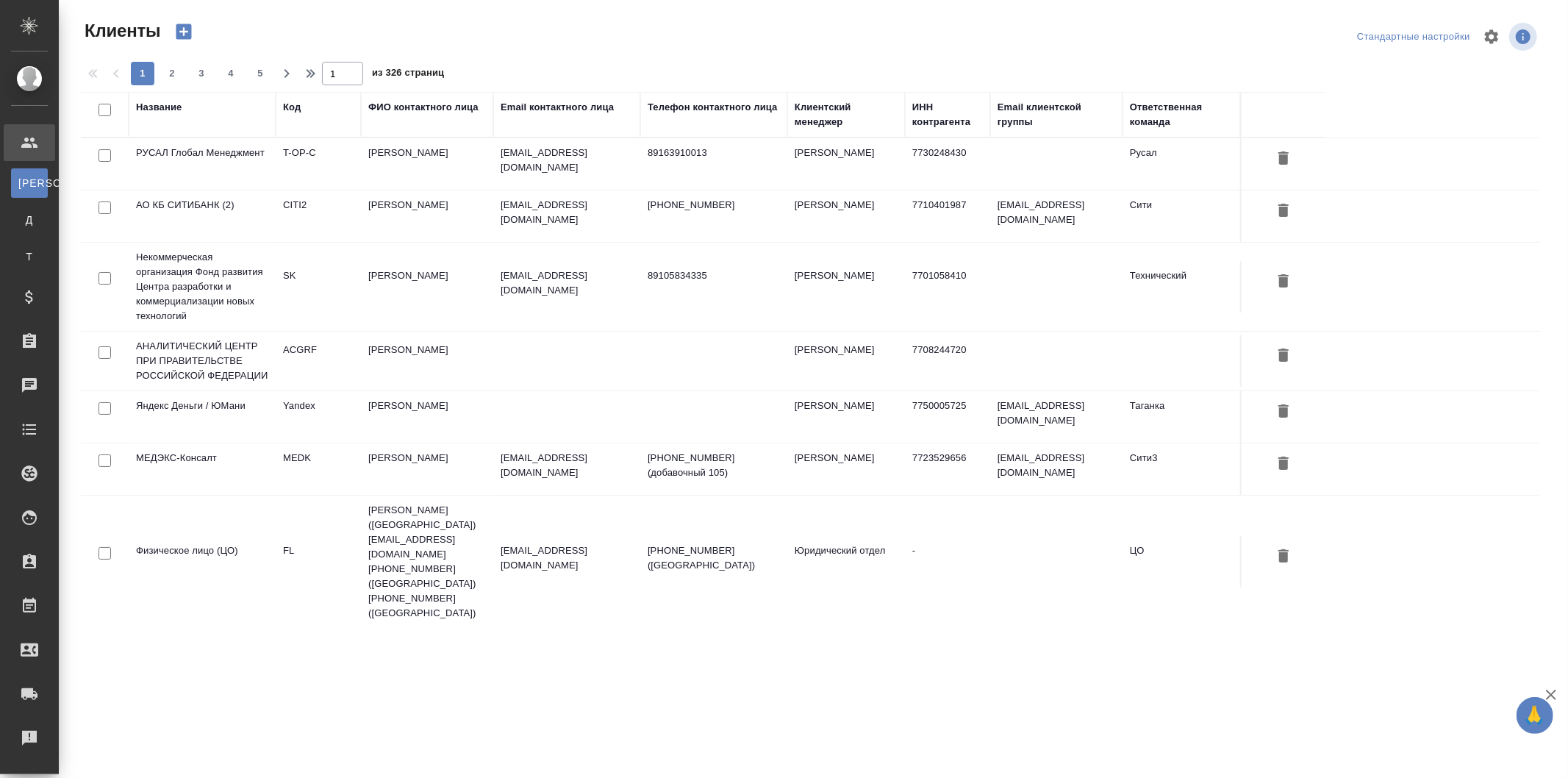
click at [457, 210] on td "[PERSON_NAME]" at bounding box center [427, 216] width 133 height 52
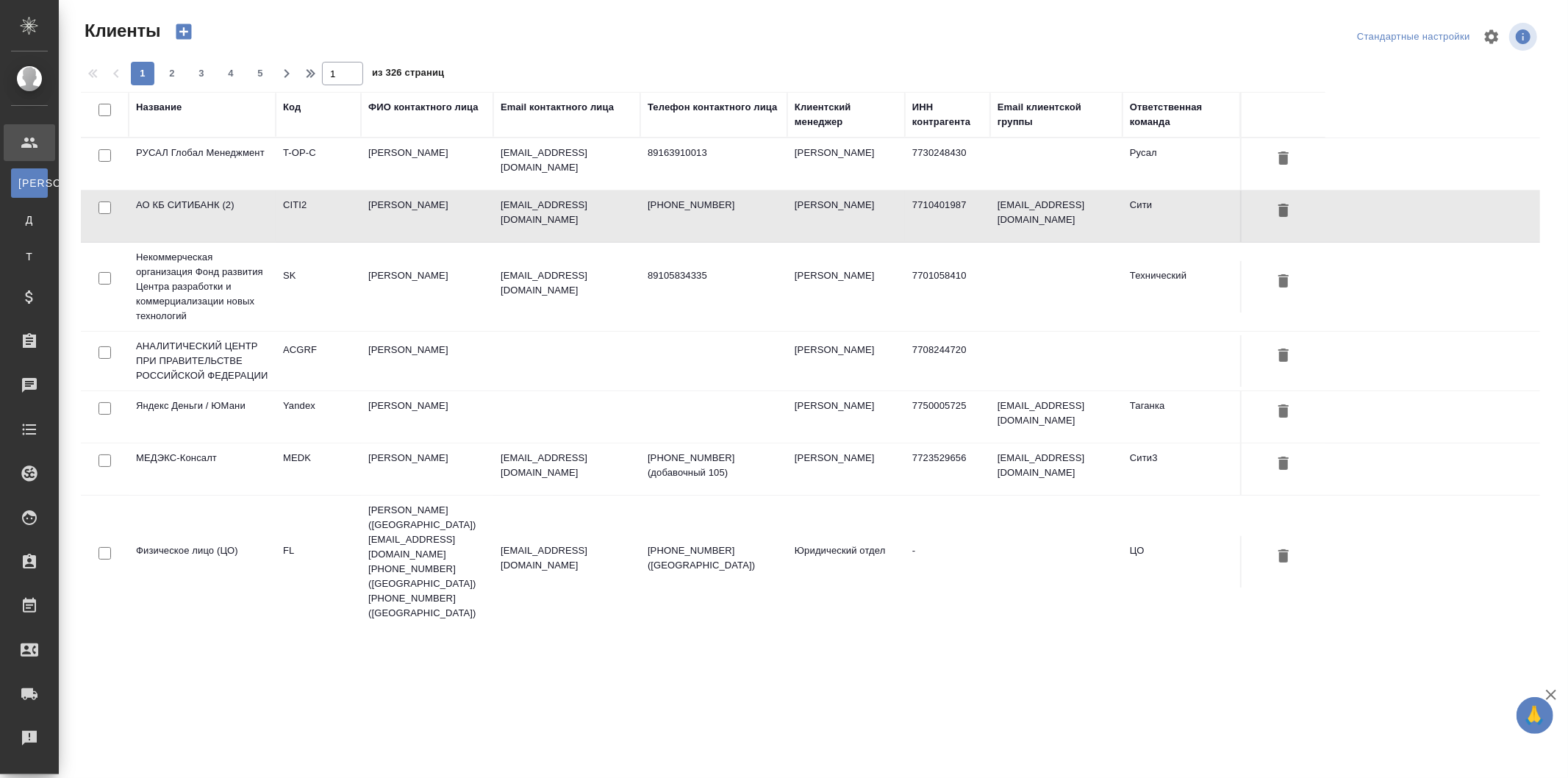
click at [457, 210] on td "[PERSON_NAME]" at bounding box center [427, 216] width 133 height 52
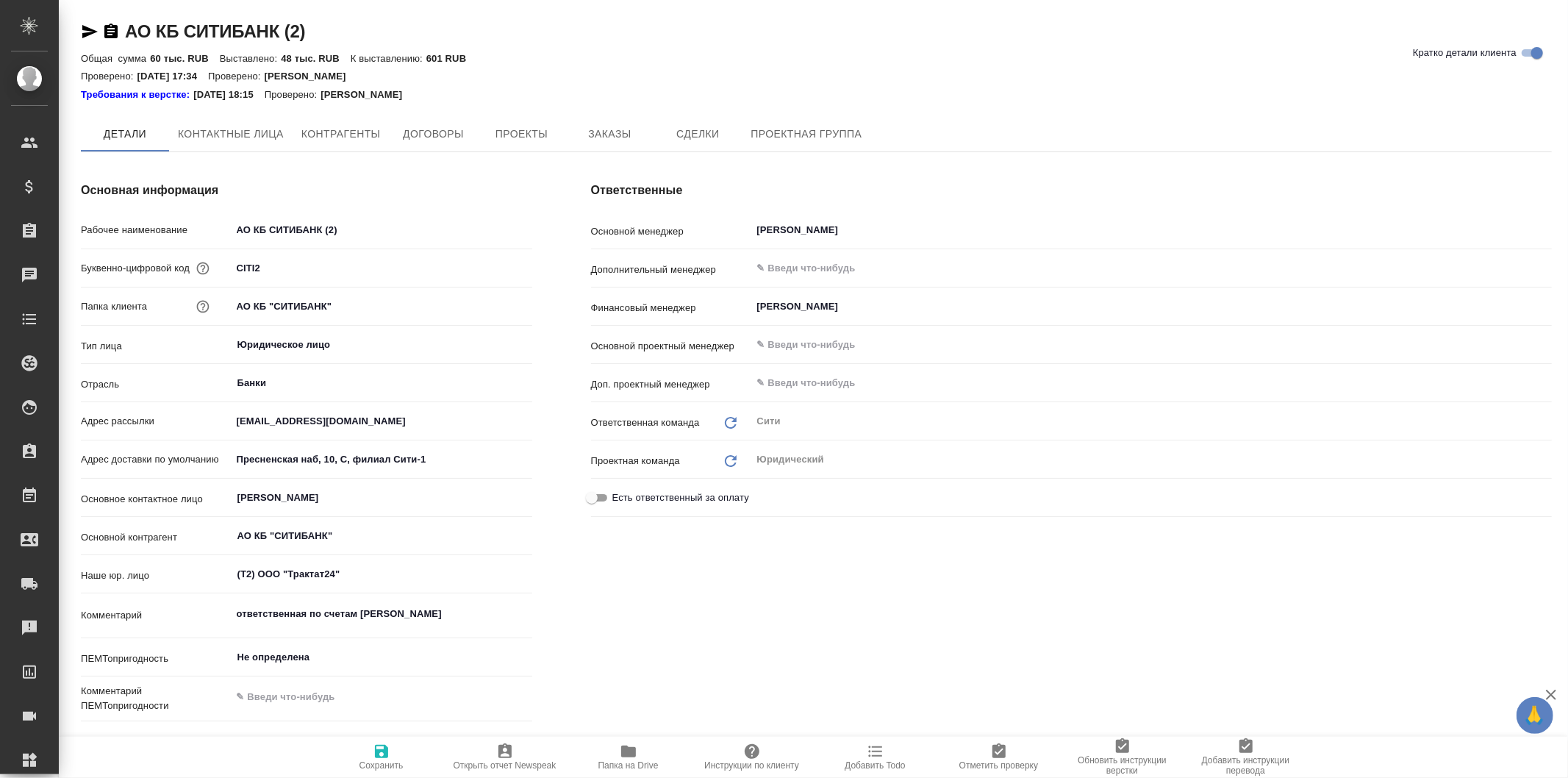
type \(спецификации\)-0 "КЦ (спецификации)"
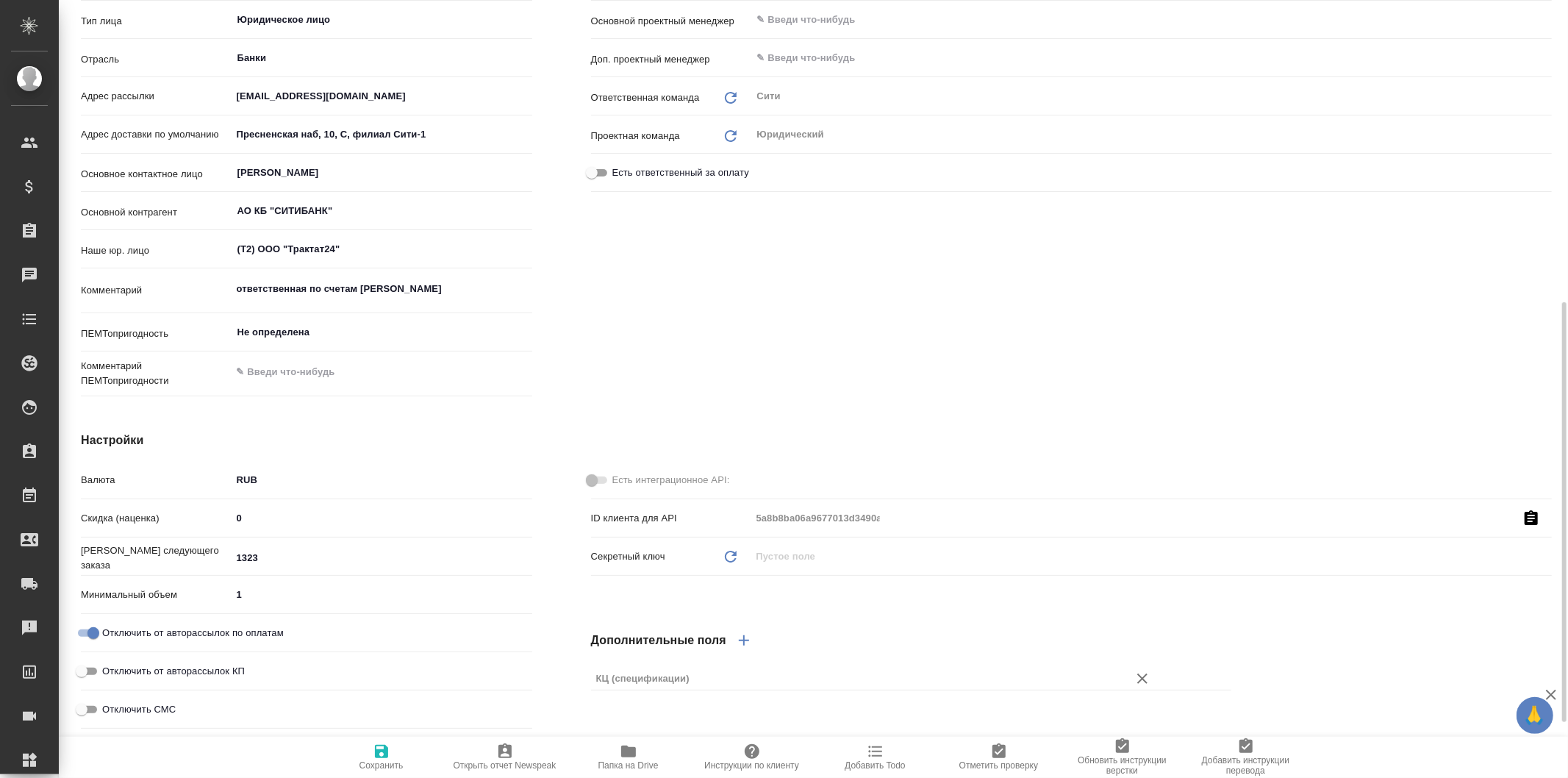
scroll to position [408, 0]
